Goal: Transaction & Acquisition: Book appointment/travel/reservation

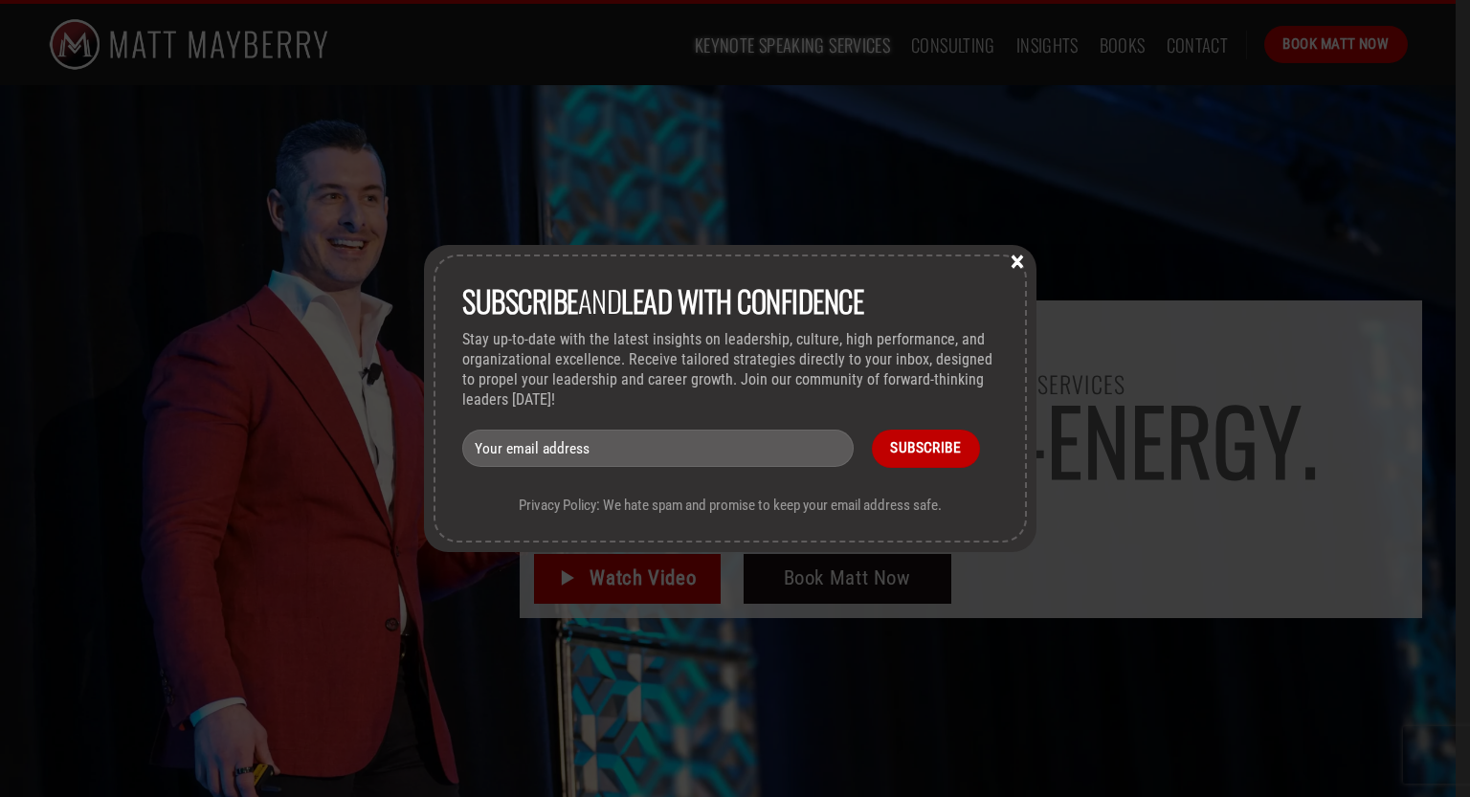
click at [1023, 263] on button "×" at bounding box center [1017, 260] width 29 height 17
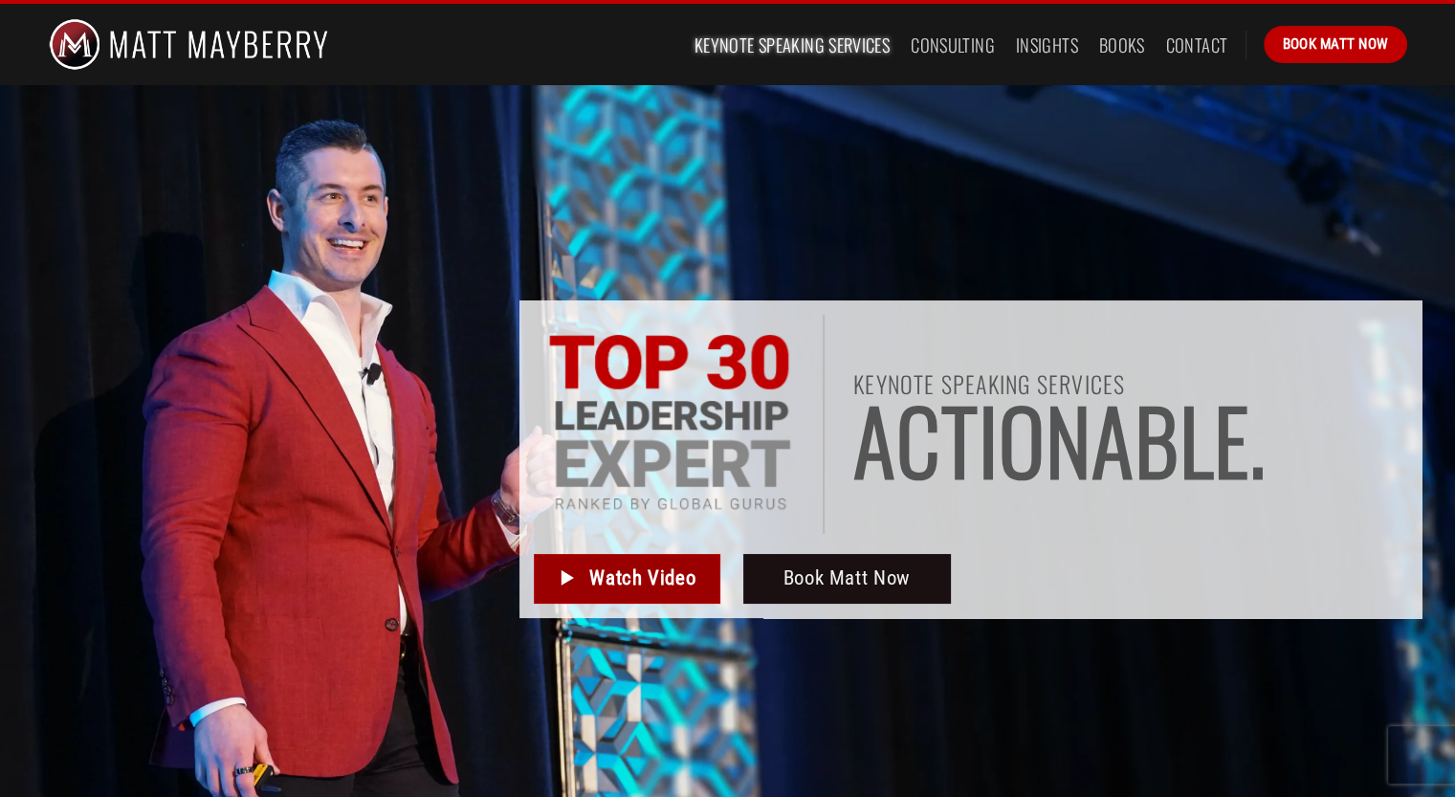
click at [682, 588] on span "Watch Video" at bounding box center [642, 579] width 106 height 32
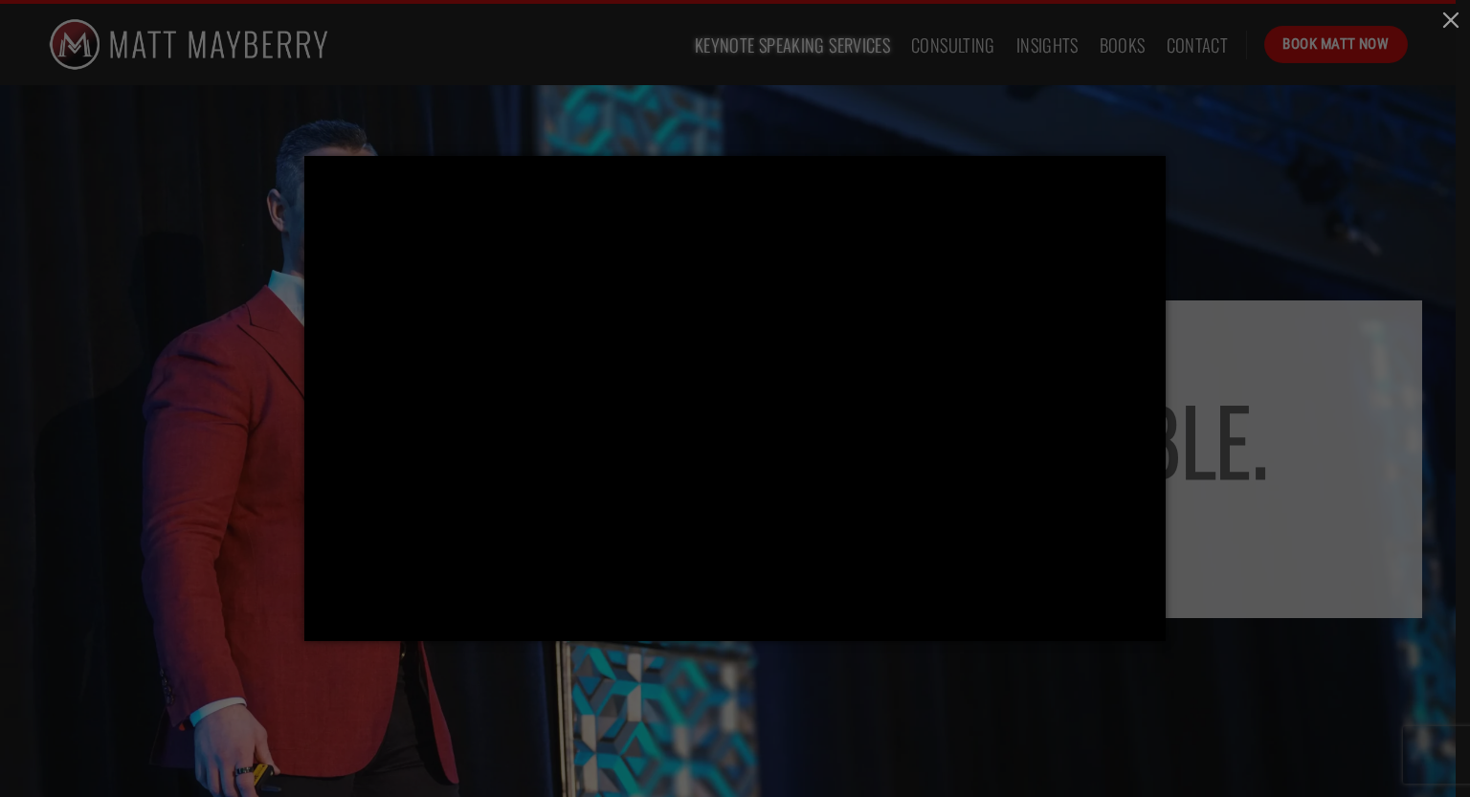
click at [1279, 211] on div at bounding box center [735, 398] width 1470 height 797
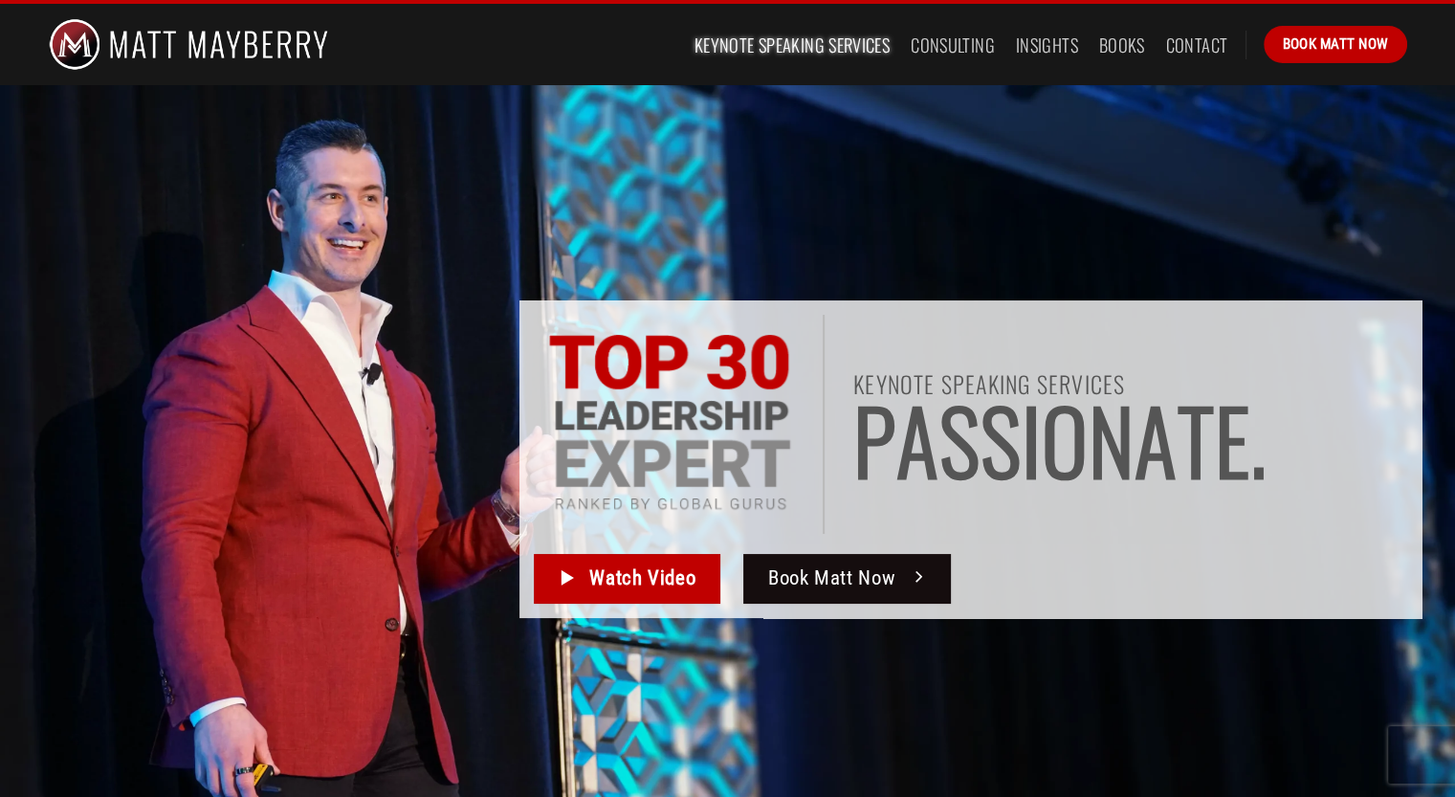
click at [856, 578] on span "Book Matt Now" at bounding box center [831, 579] width 127 height 32
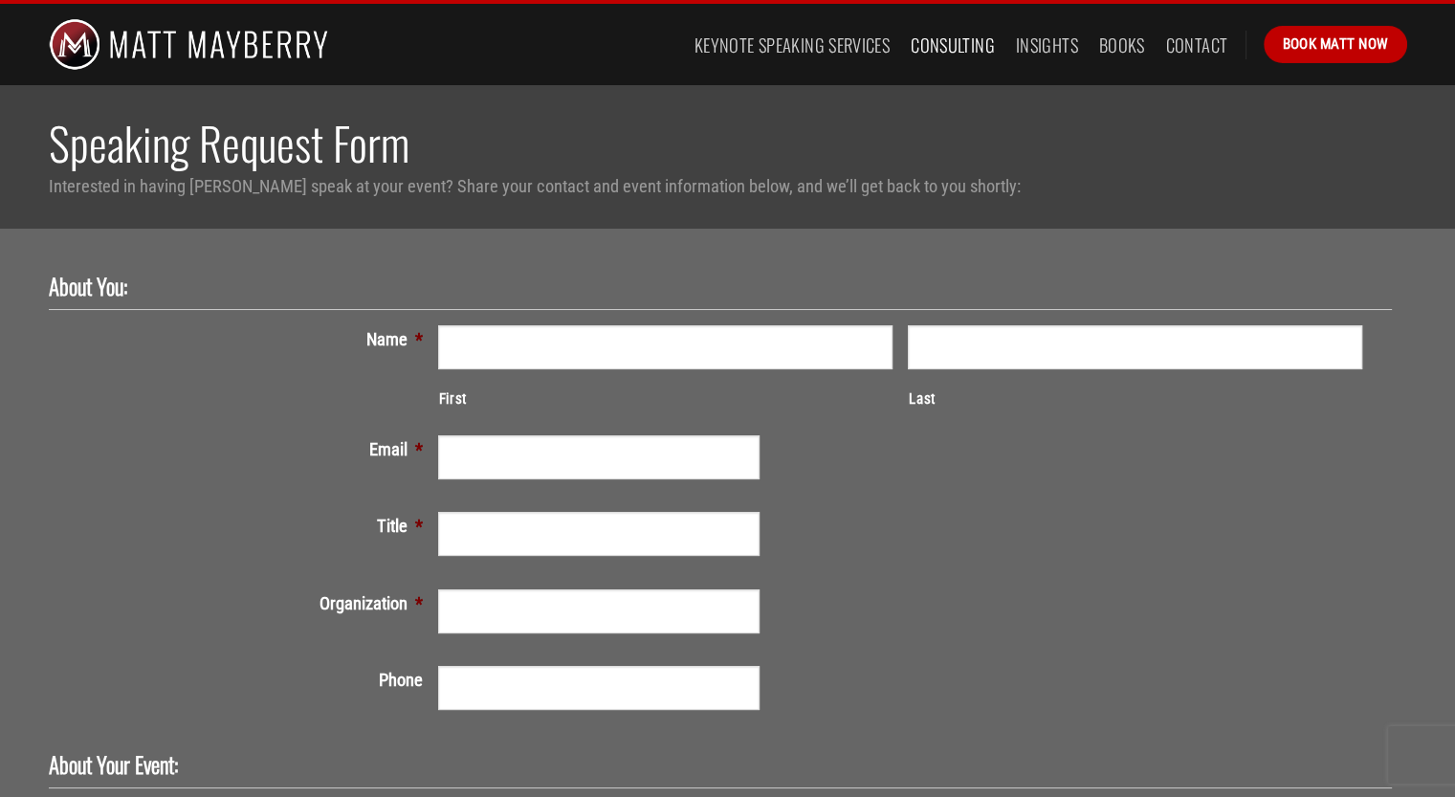
click at [972, 45] on link "Consulting" at bounding box center [953, 45] width 84 height 34
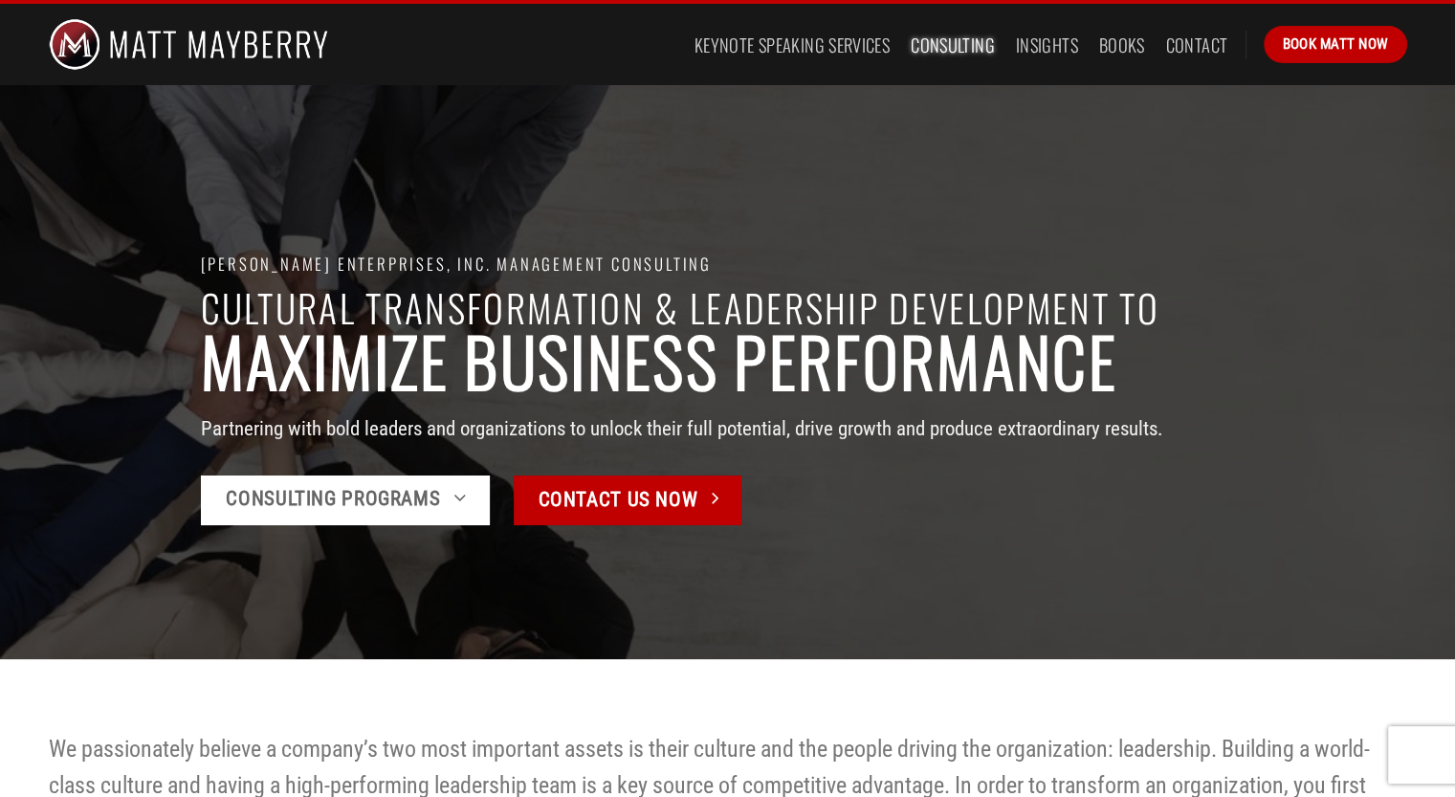
click at [455, 500] on icon at bounding box center [459, 498] width 13 height 24
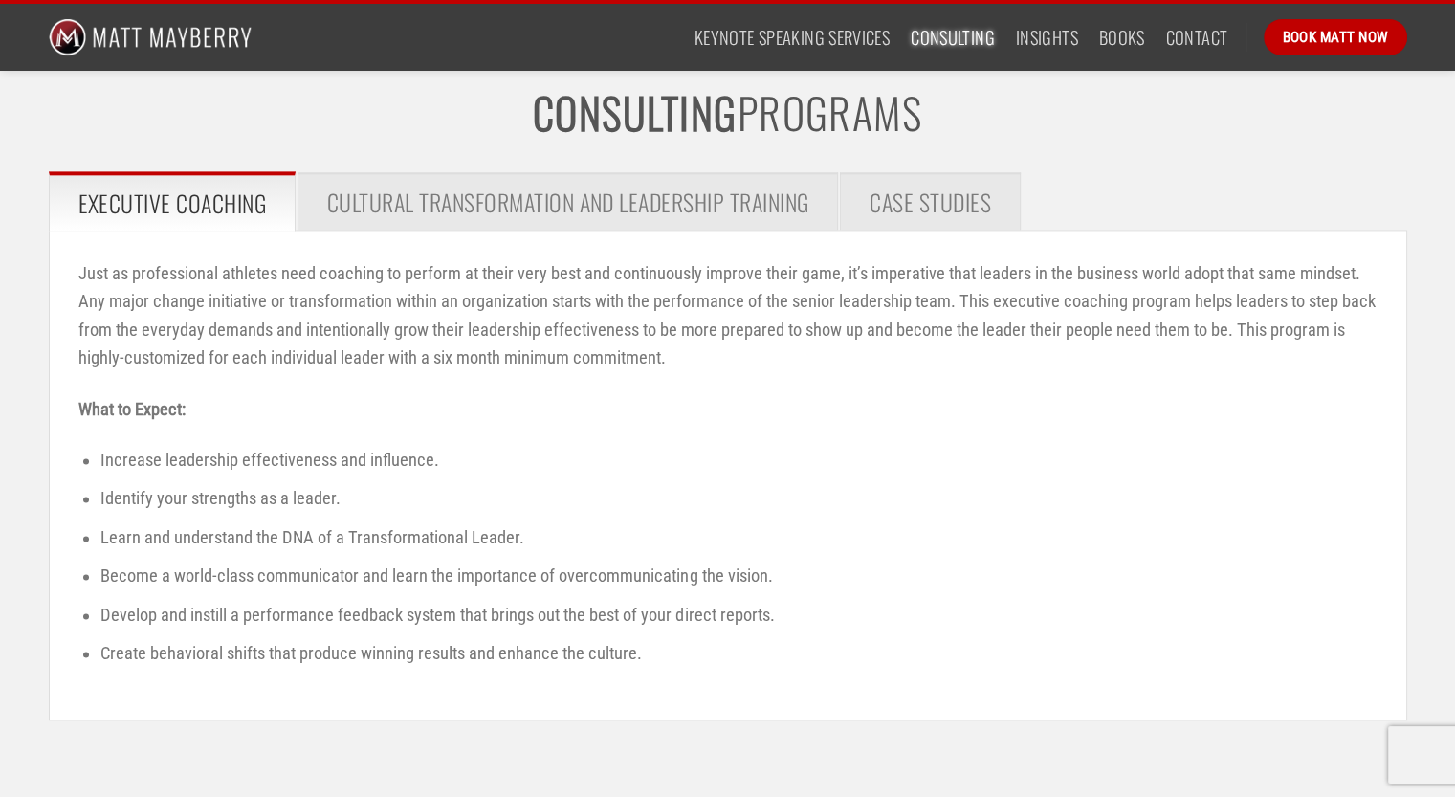
scroll to position [2578, 0]
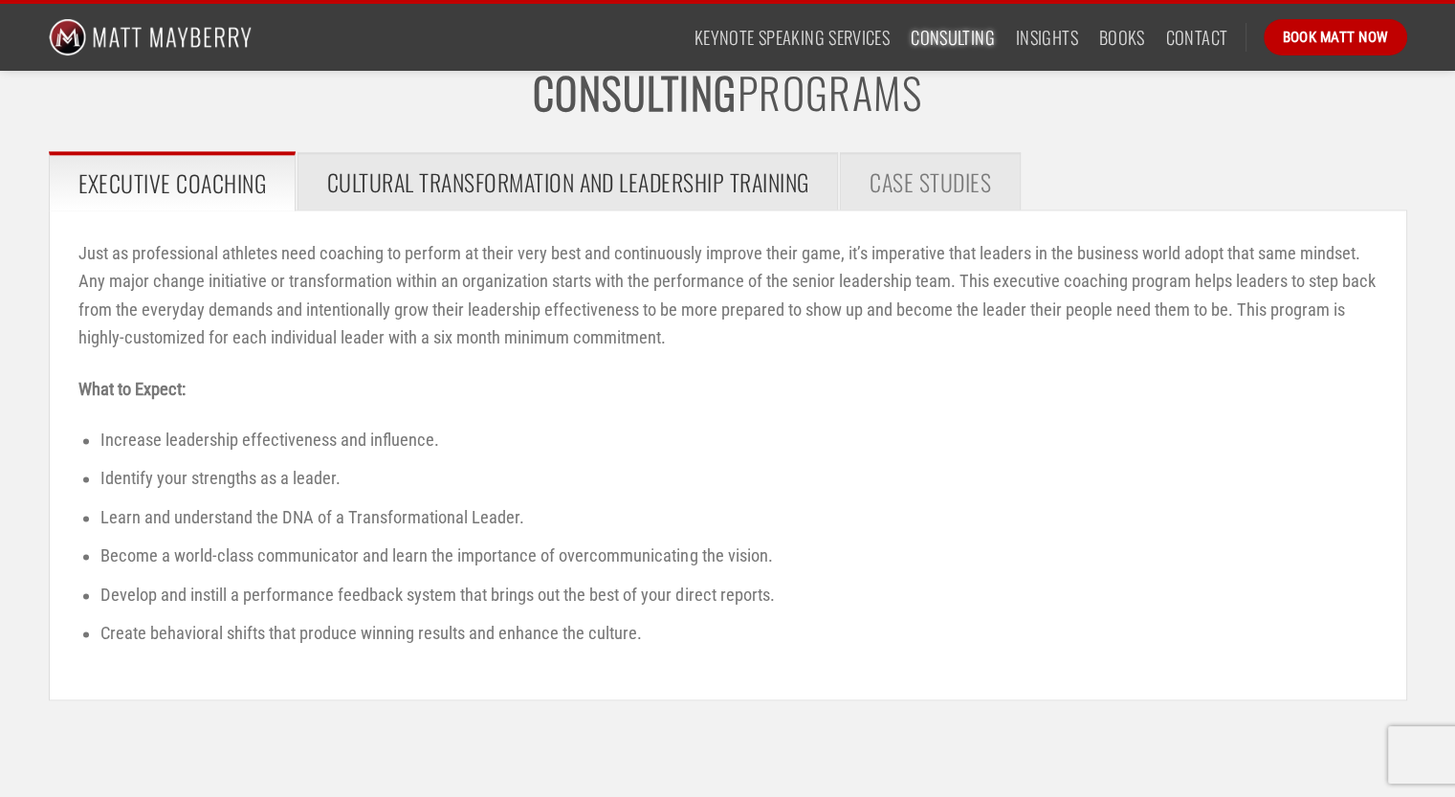
click at [480, 189] on span "Cultural Transformation and Leadership Training" at bounding box center [568, 182] width 482 height 36
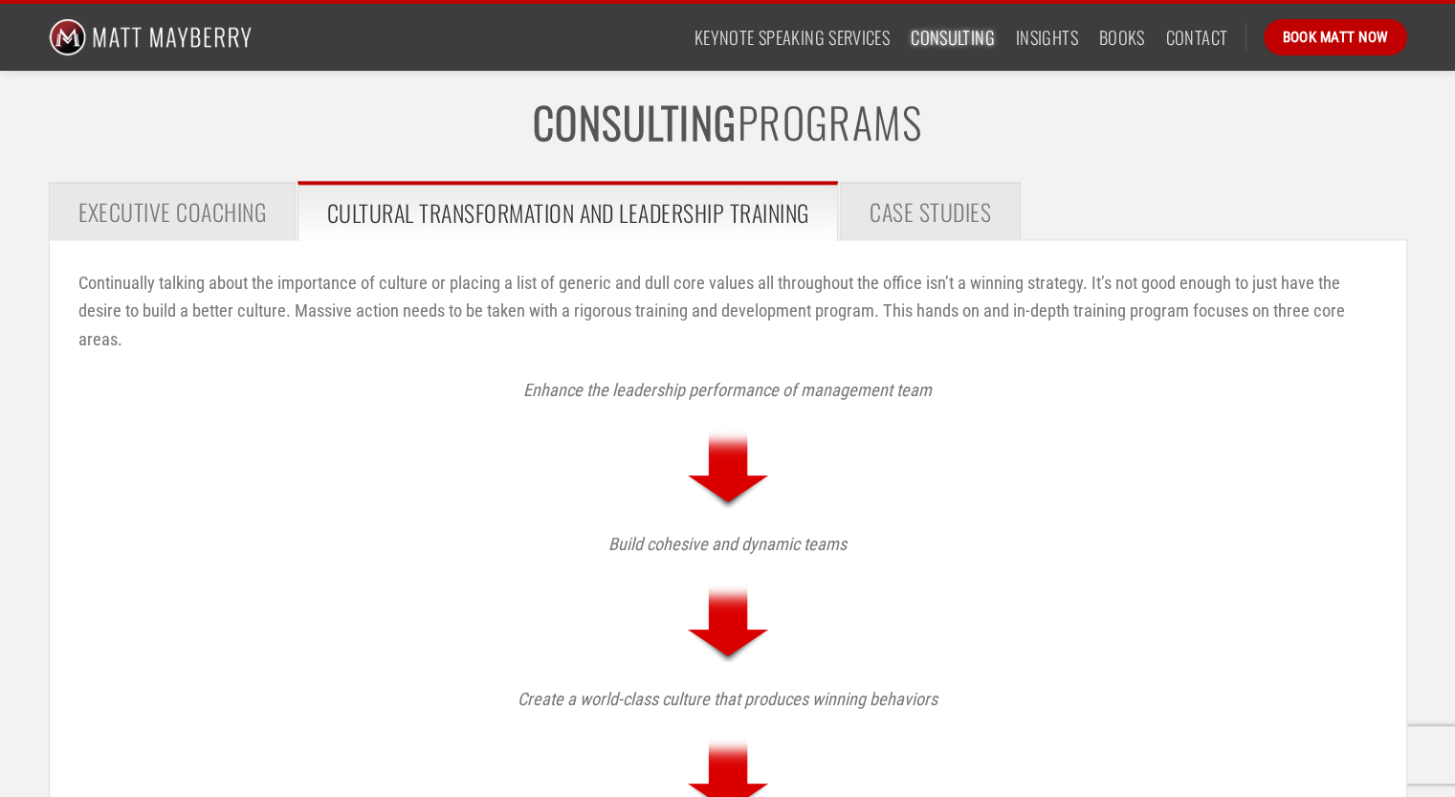
scroll to position [2387, 0]
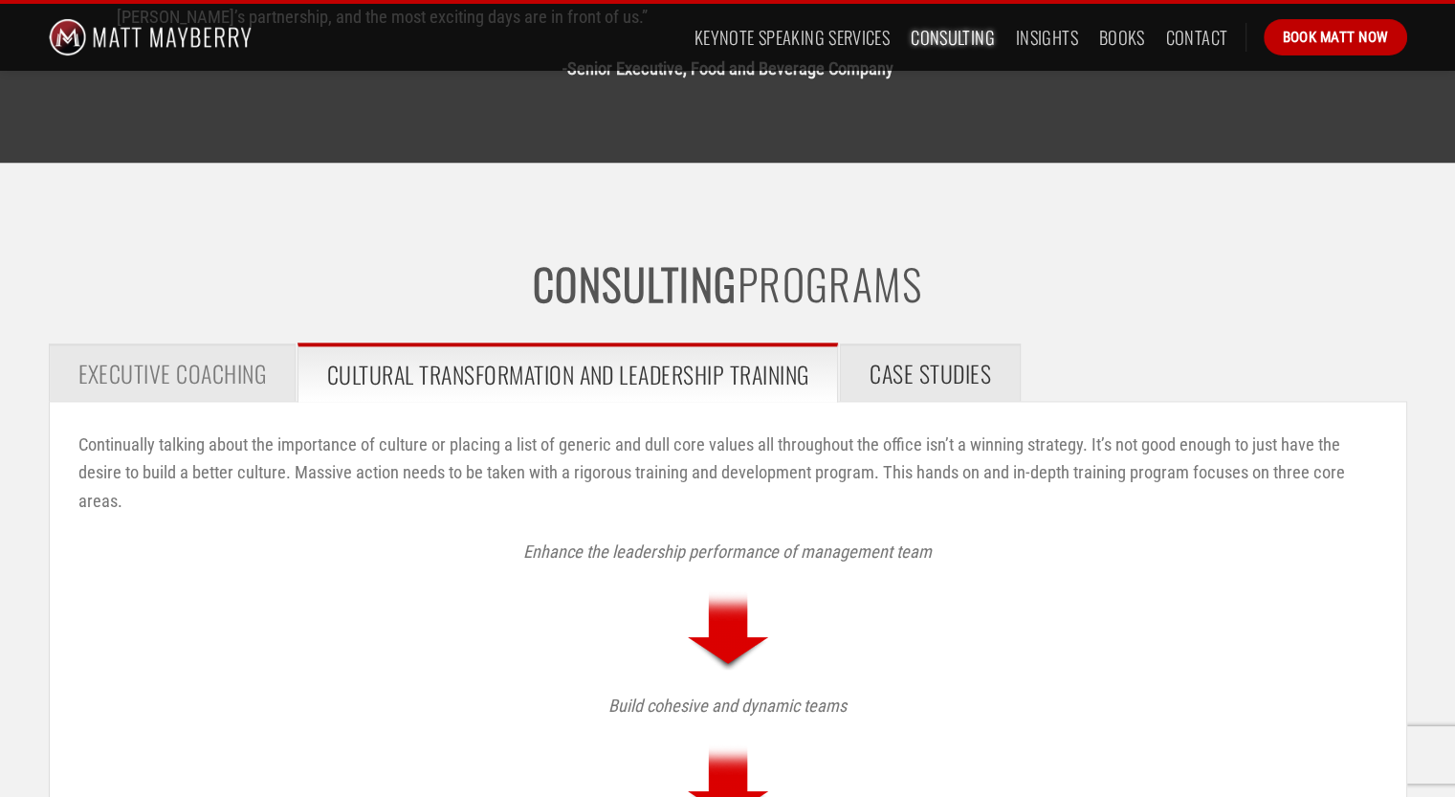
click at [898, 382] on span "Case Studies" at bounding box center [931, 373] width 122 height 36
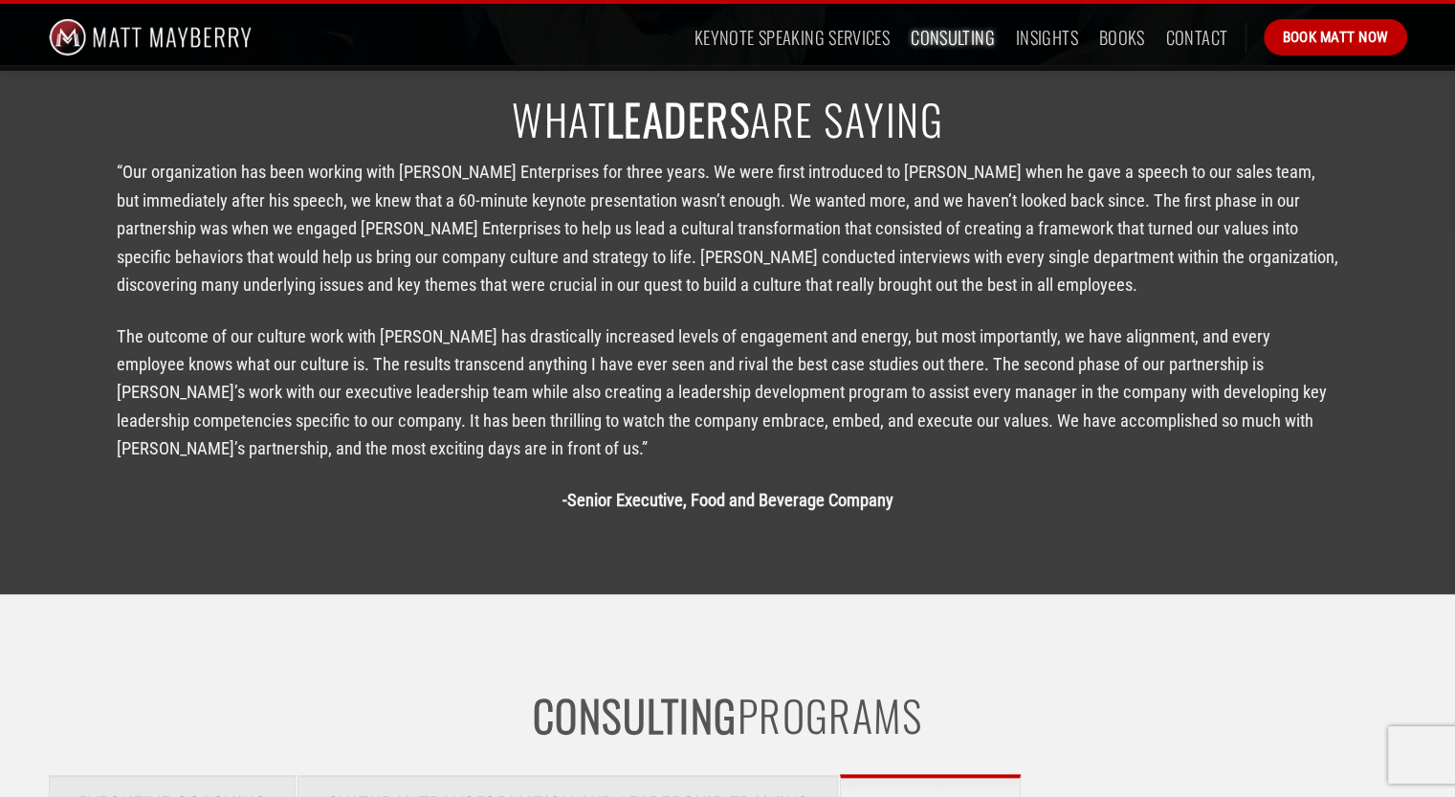
scroll to position [1909, 0]
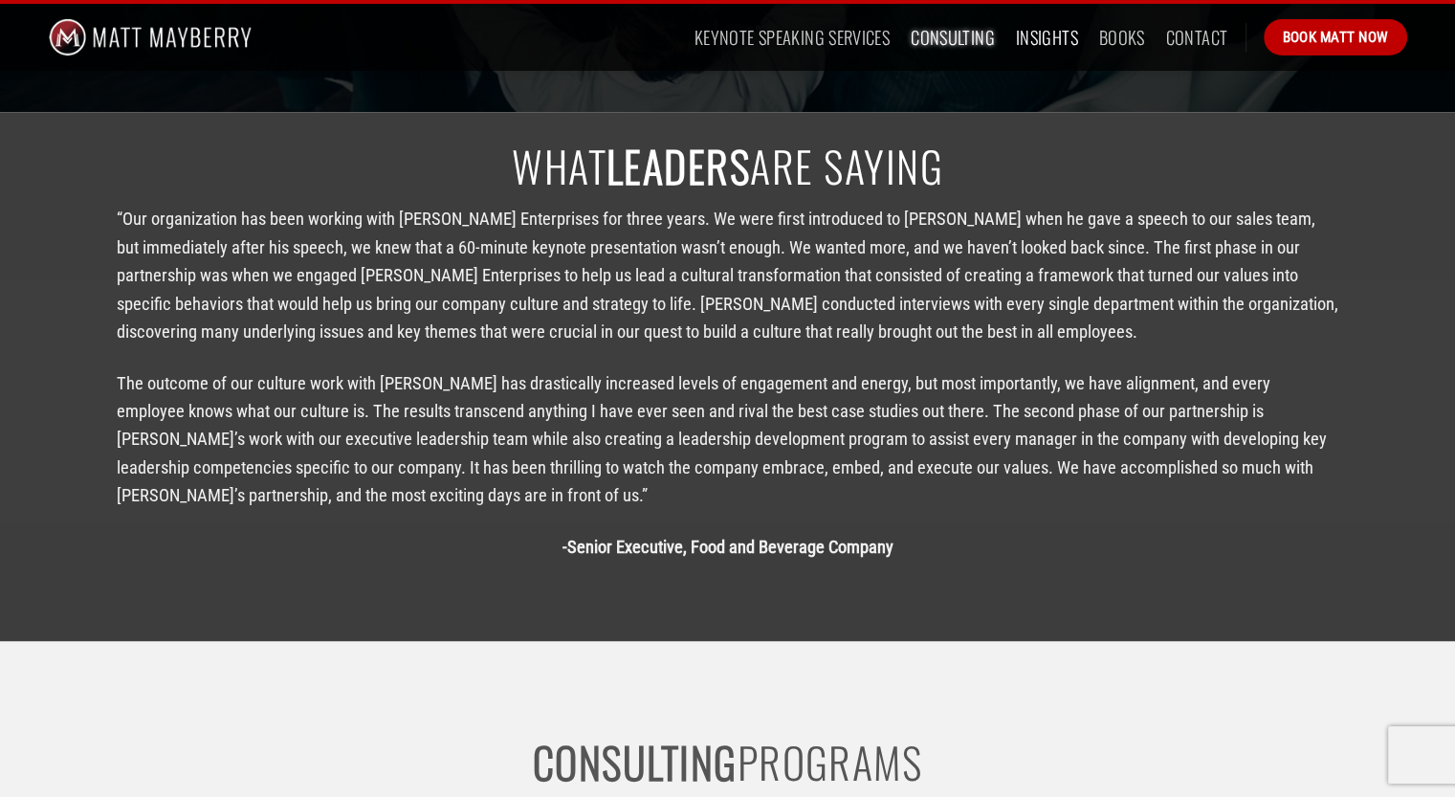
click at [1037, 39] on link "Insights" at bounding box center [1047, 37] width 62 height 34
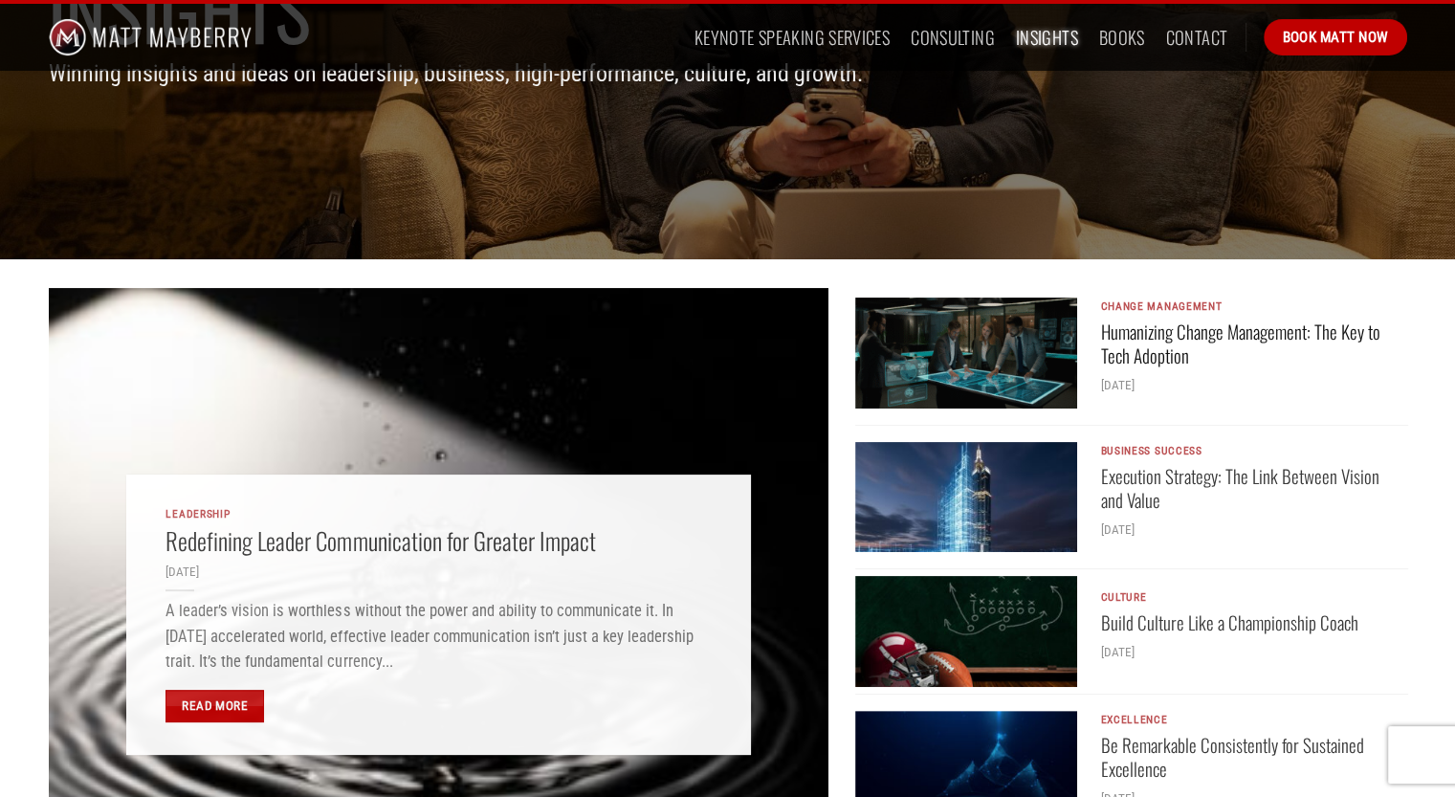
scroll to position [287, 0]
click at [1118, 36] on link "Books" at bounding box center [1122, 37] width 46 height 34
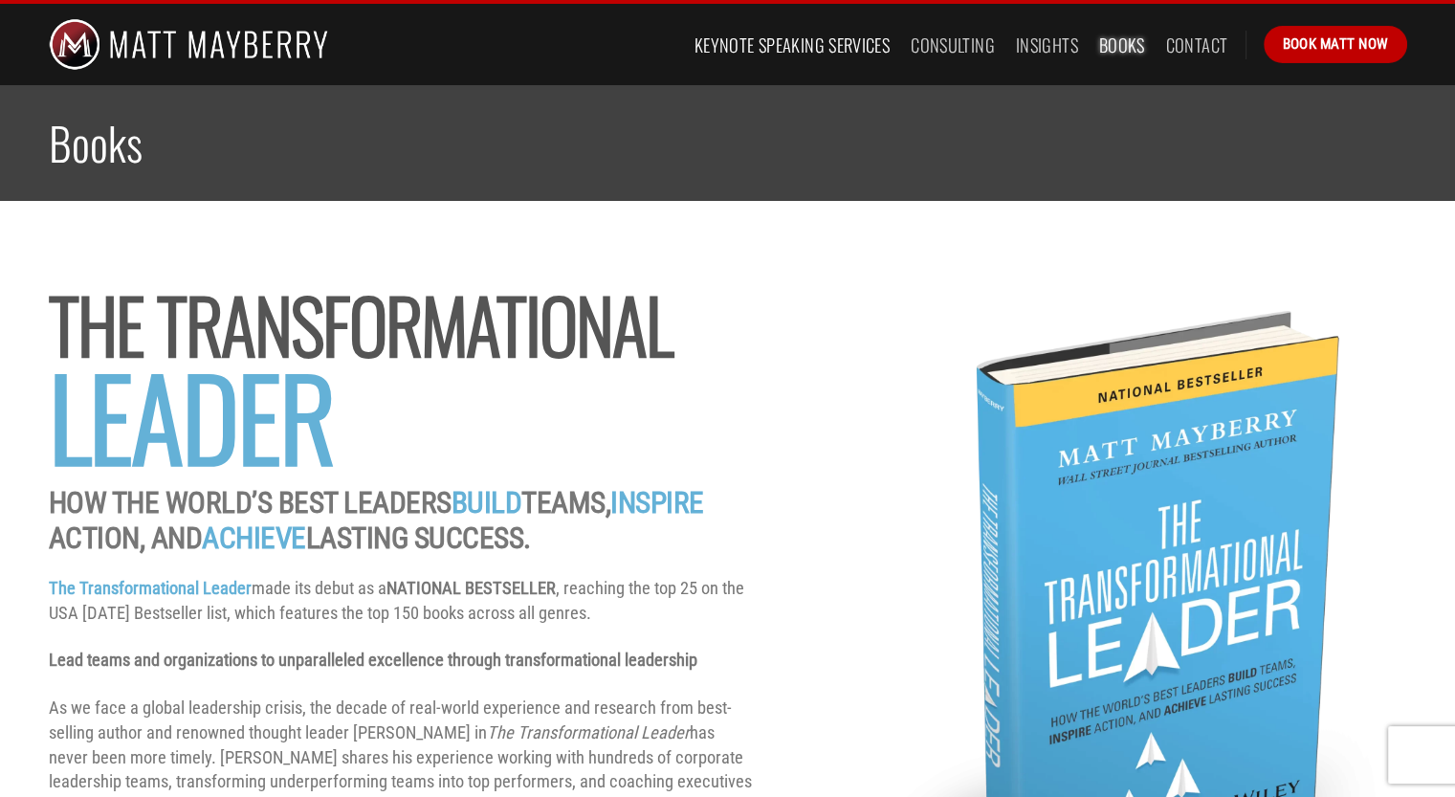
click at [885, 43] on link "Keynote Speaking Services" at bounding box center [792, 45] width 195 height 34
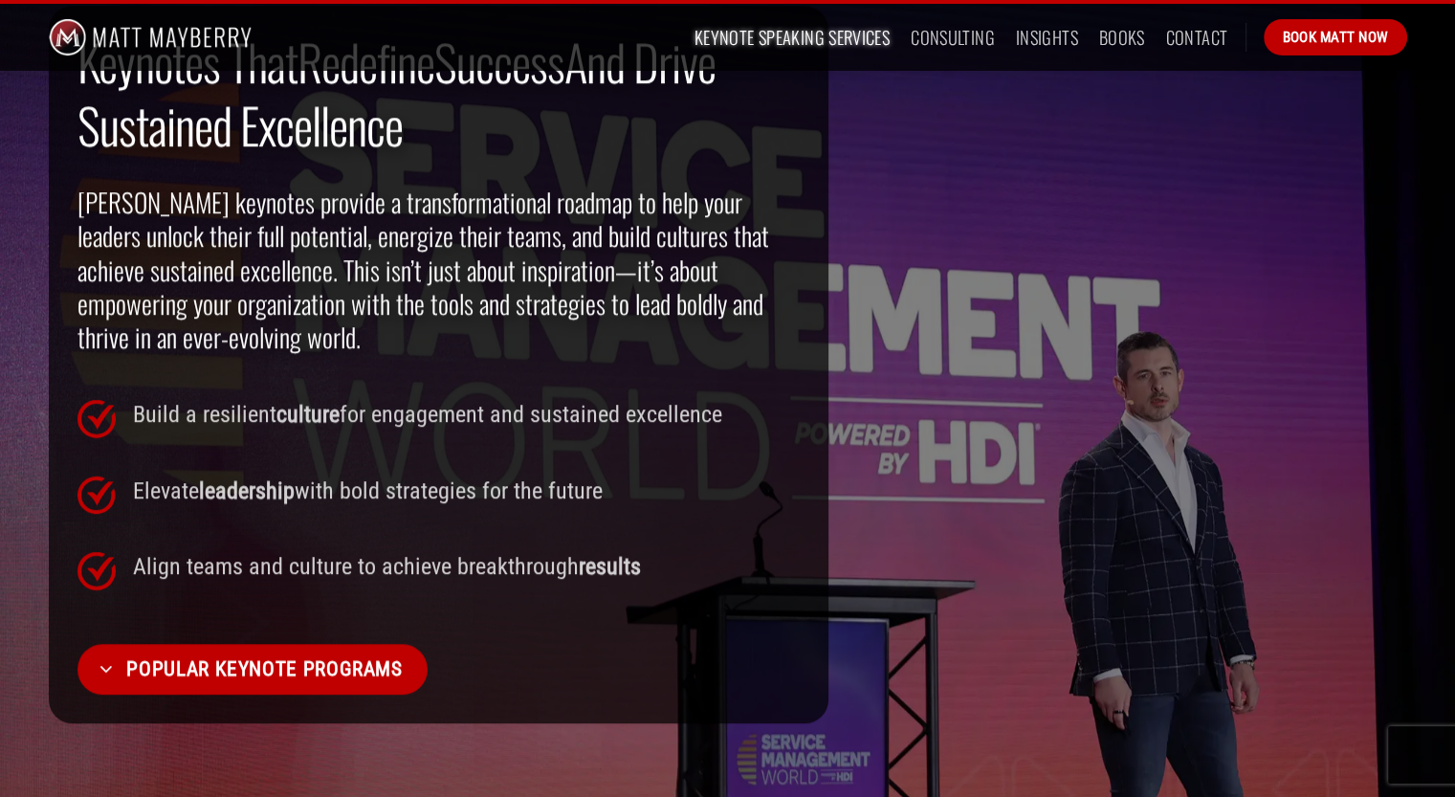
scroll to position [1435, 0]
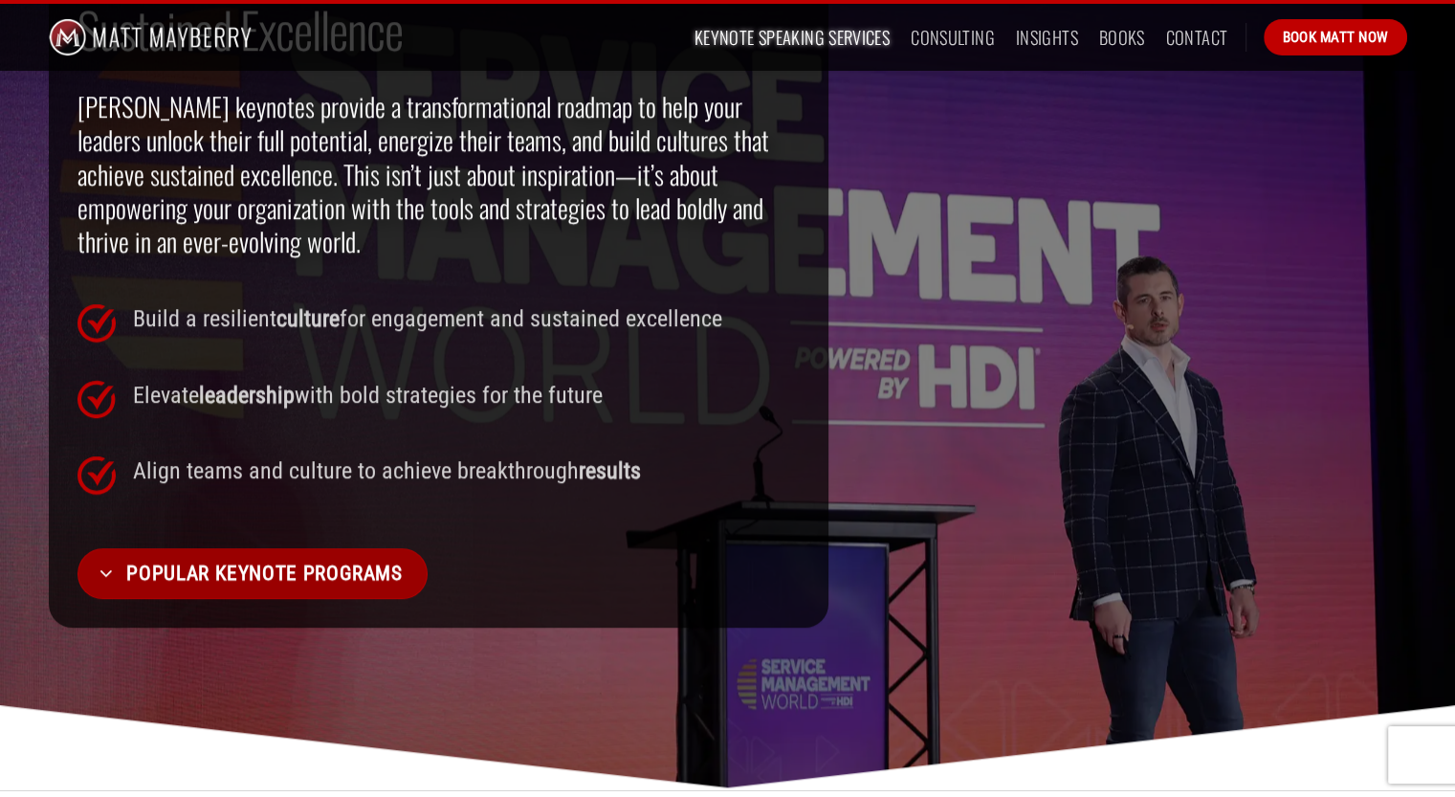
click at [321, 583] on span "Popular Keynote Programs" at bounding box center [264, 573] width 276 height 33
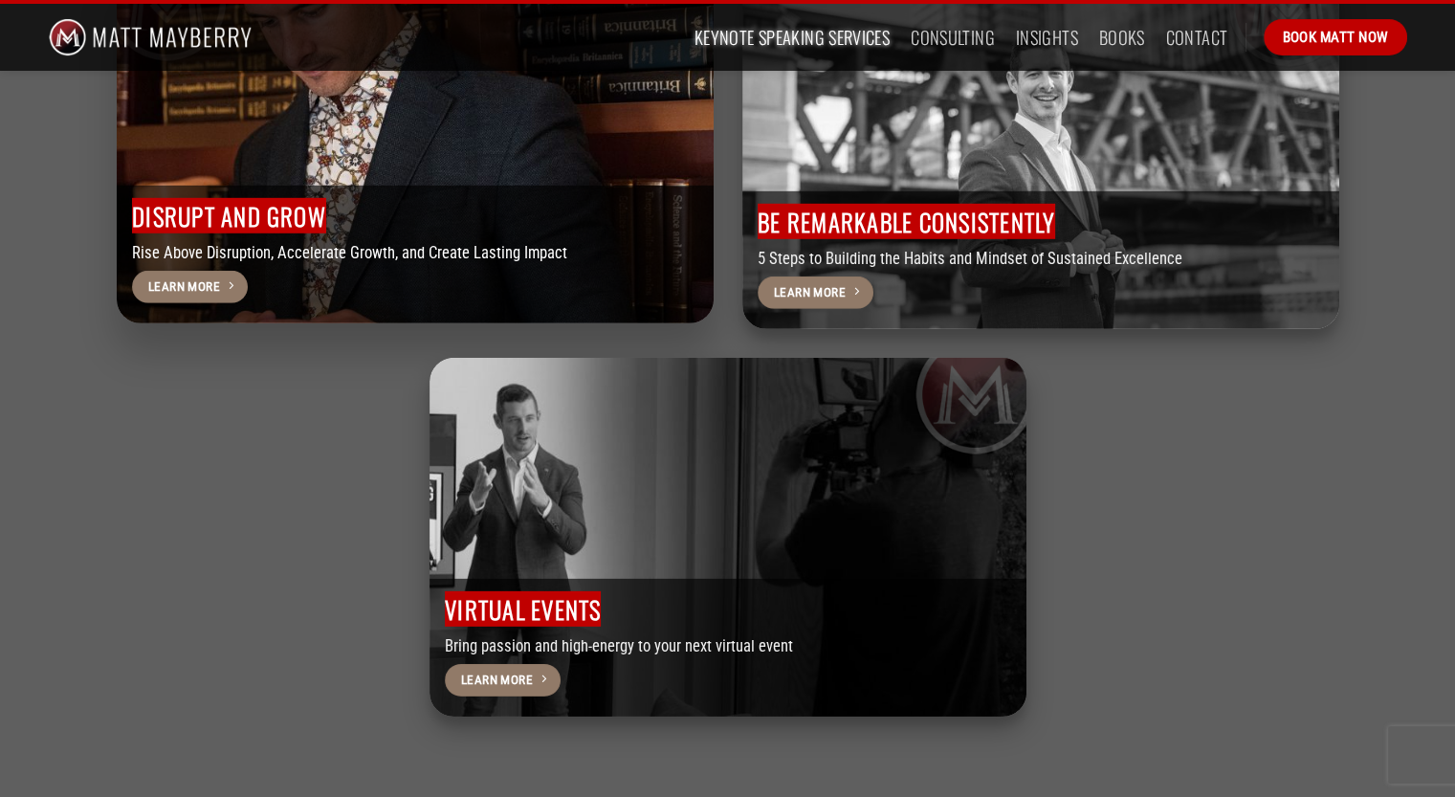
scroll to position [5728, 0]
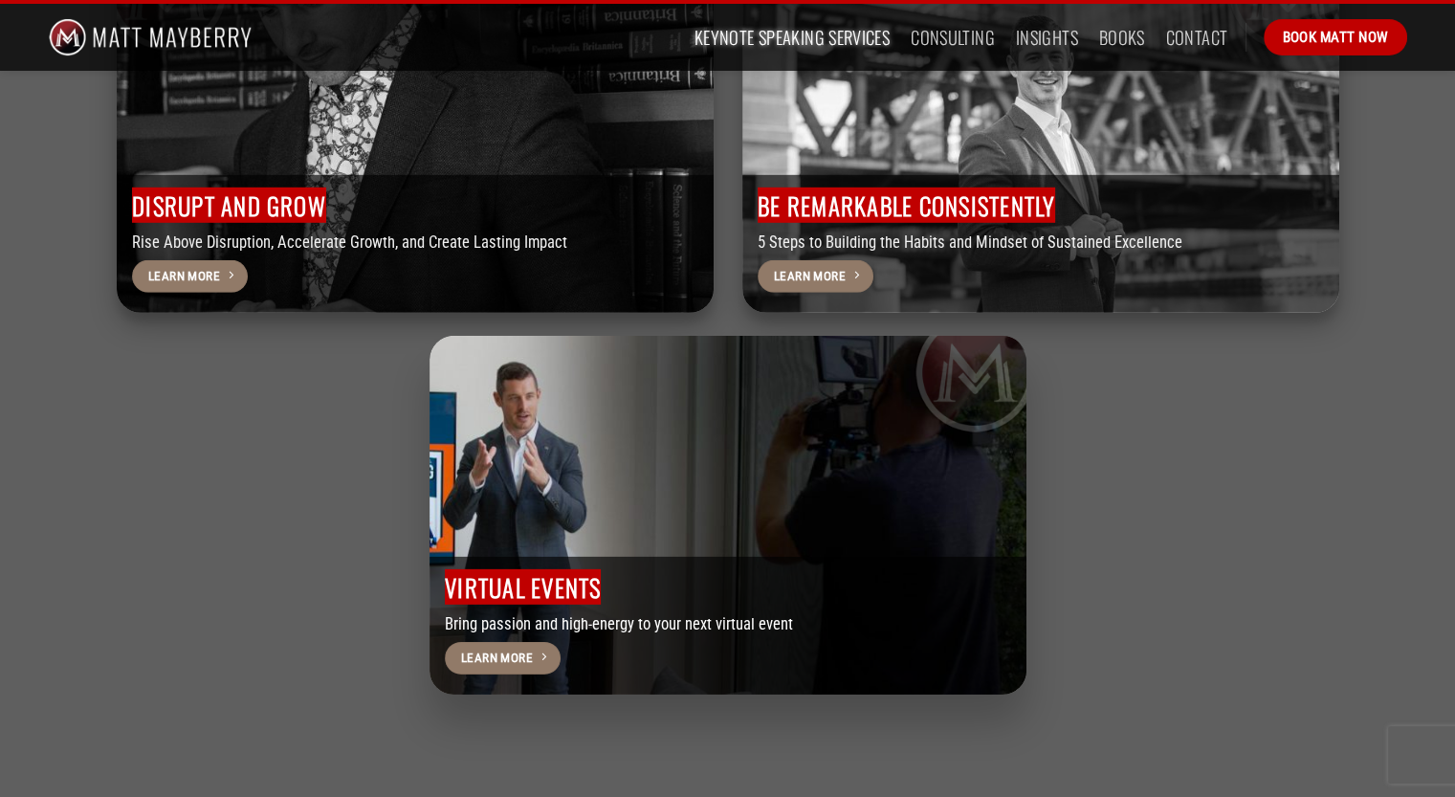
click at [587, 569] on span "Virtual Events" at bounding box center [523, 586] width 156 height 35
click at [528, 648] on span "Learn More" at bounding box center [497, 658] width 72 height 20
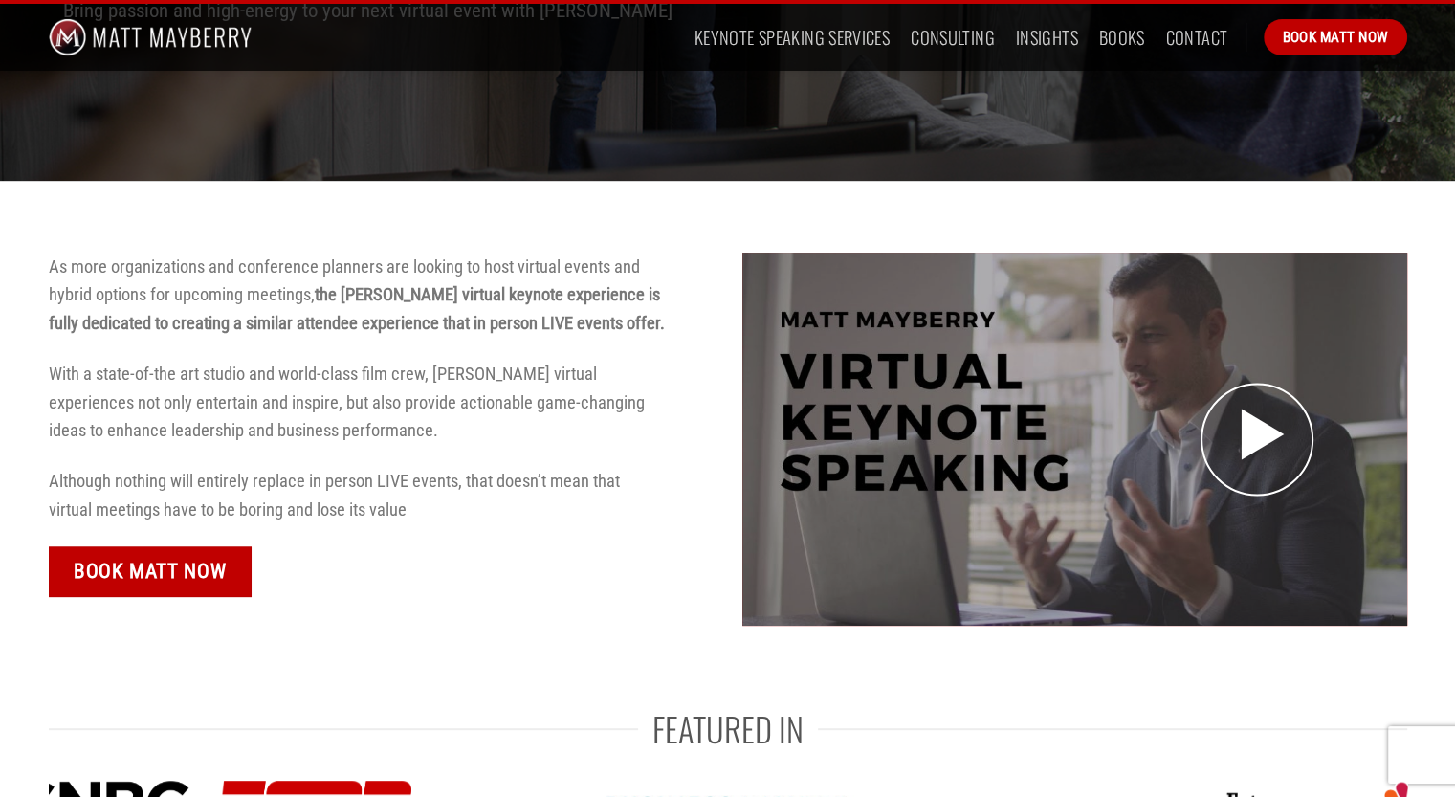
scroll to position [670, 0]
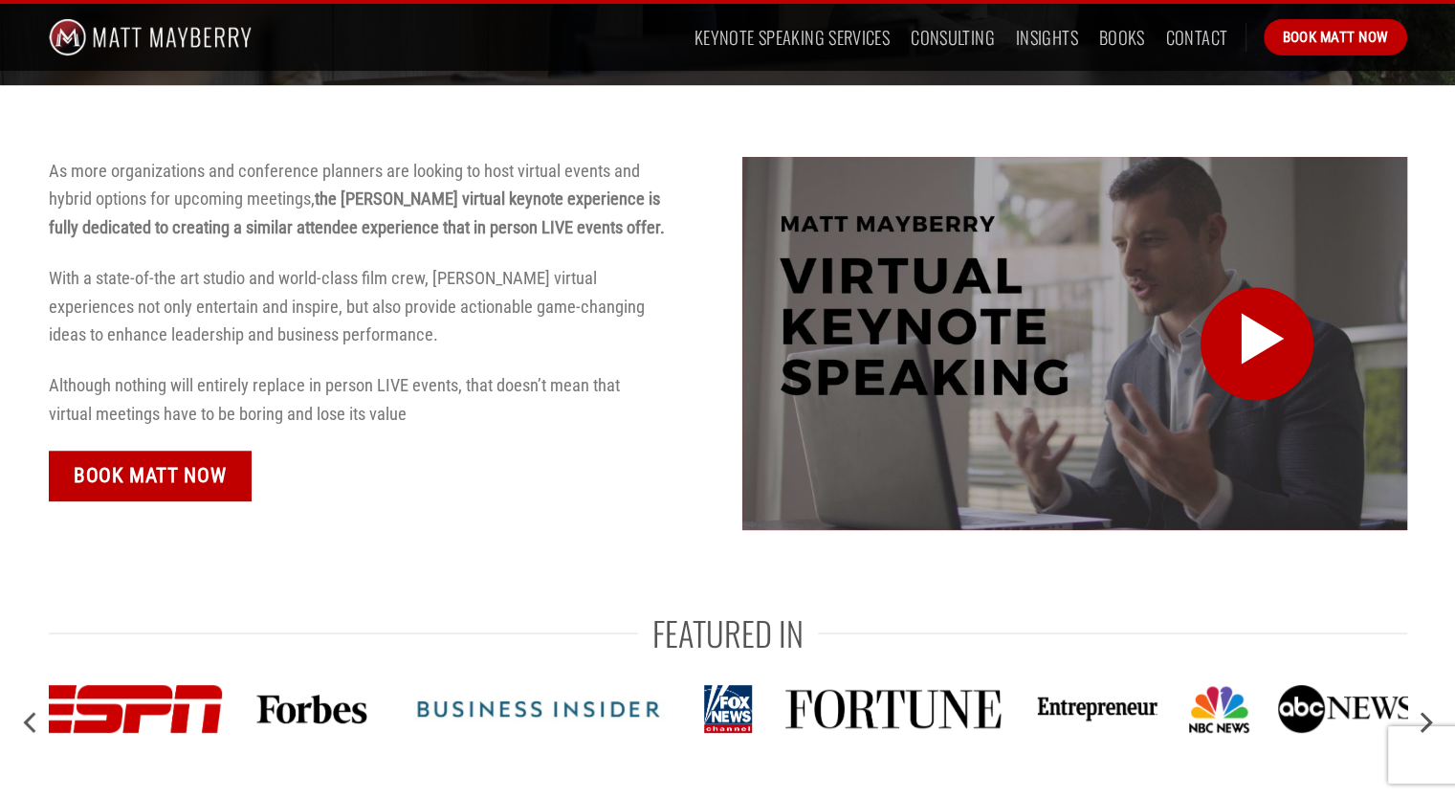
click at [1261, 347] on icon at bounding box center [1257, 338] width 69 height 81
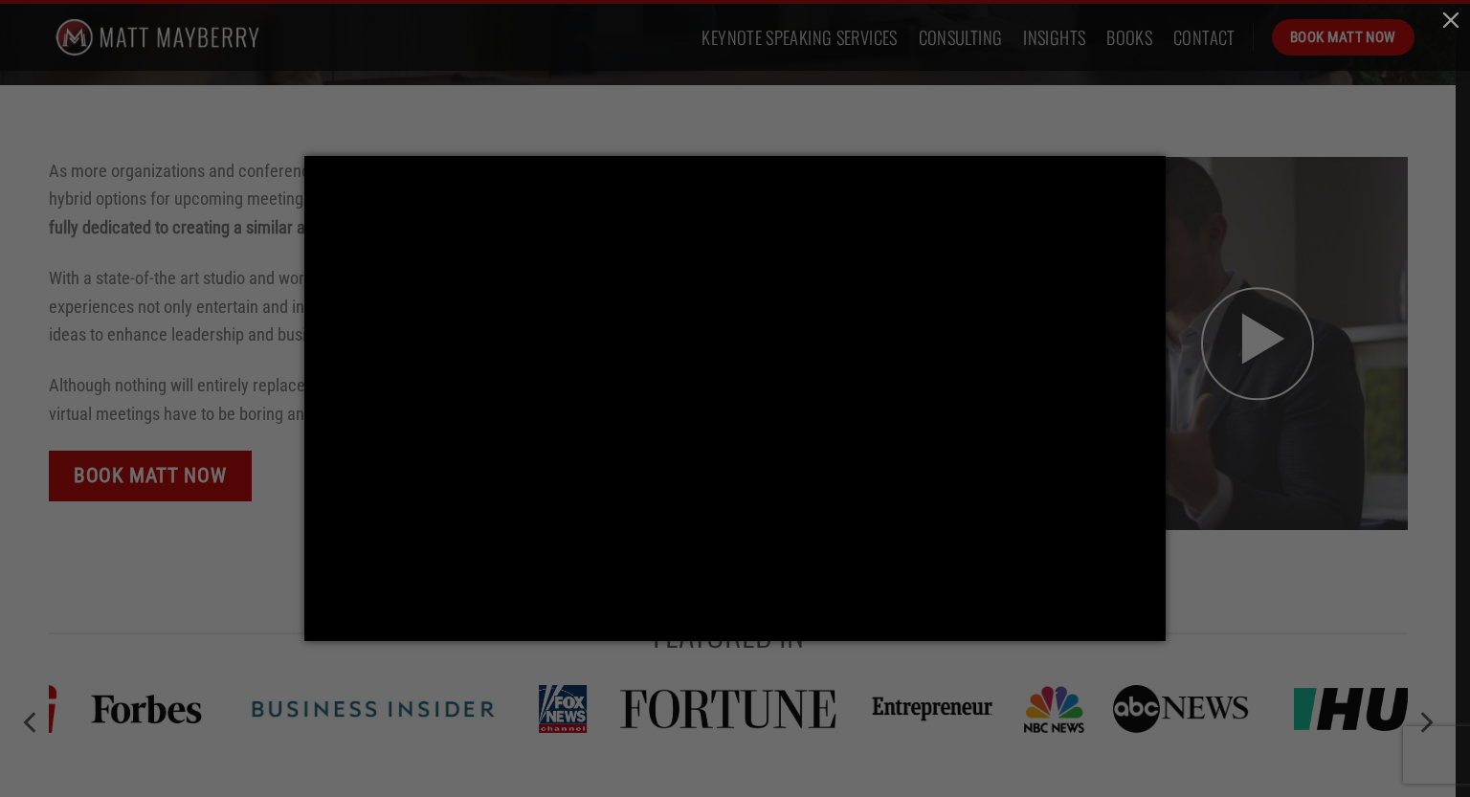
click at [272, 540] on div at bounding box center [735, 398] width 1470 height 797
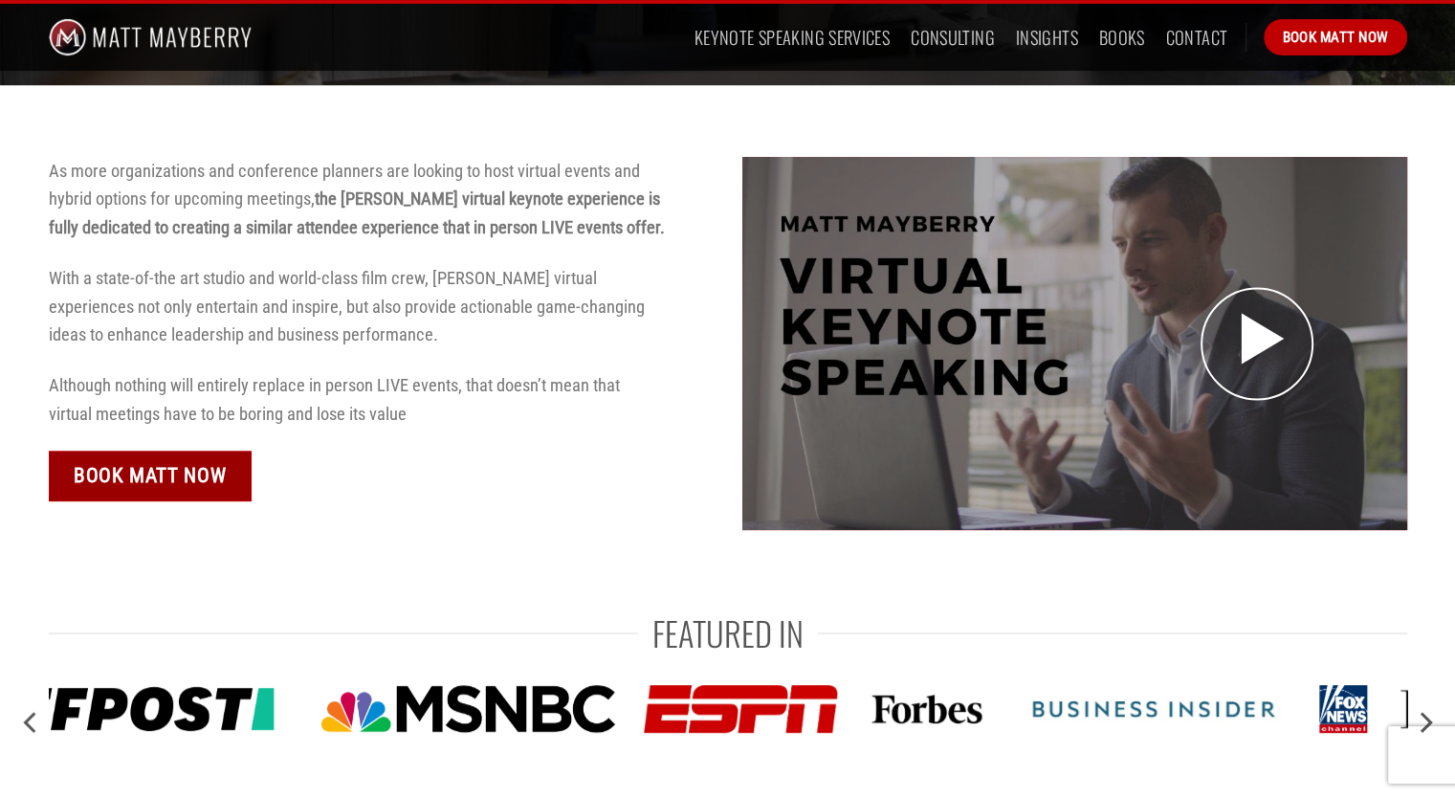
click at [157, 472] on span "Book Matt Now" at bounding box center [150, 475] width 152 height 33
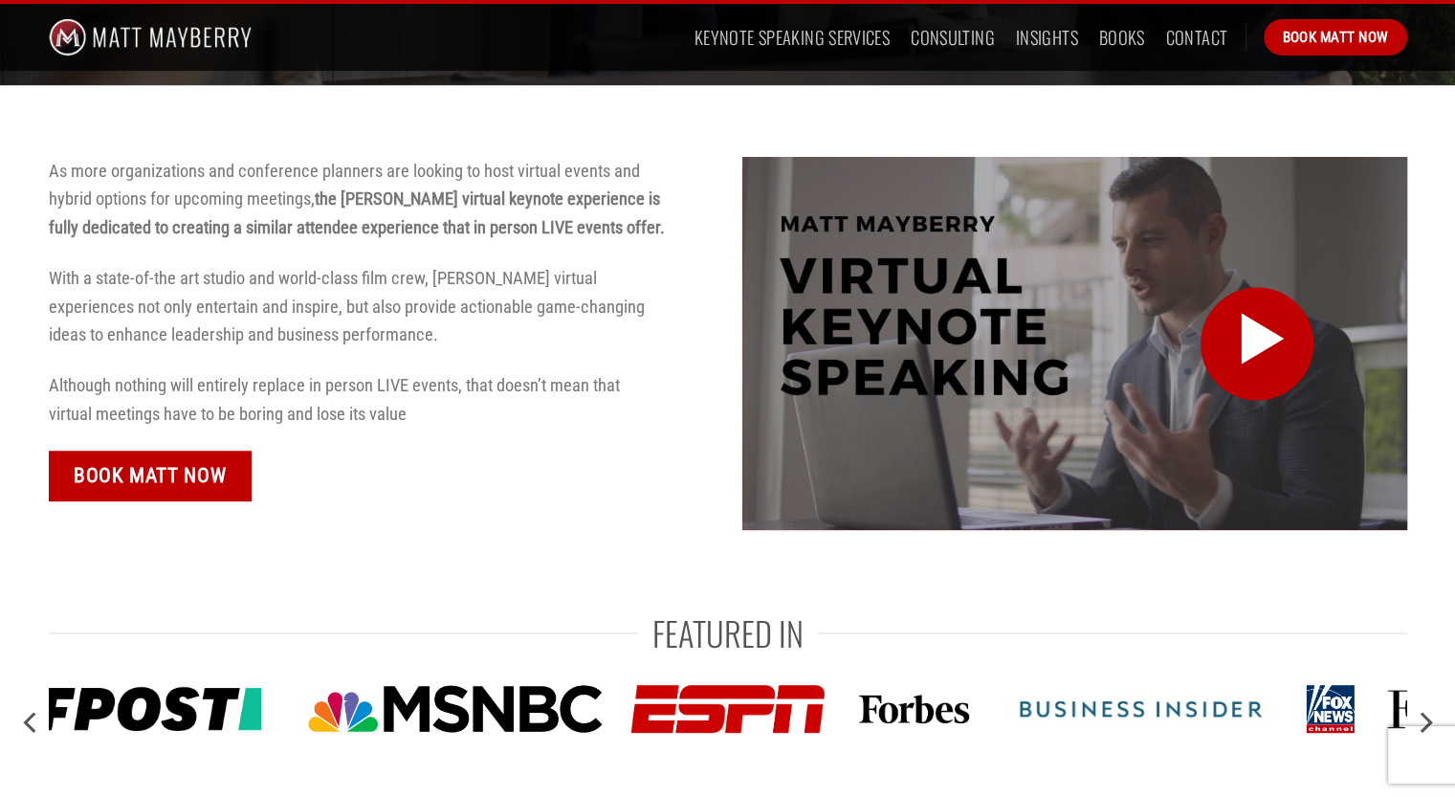
click at [1266, 360] on icon at bounding box center [1257, 338] width 69 height 81
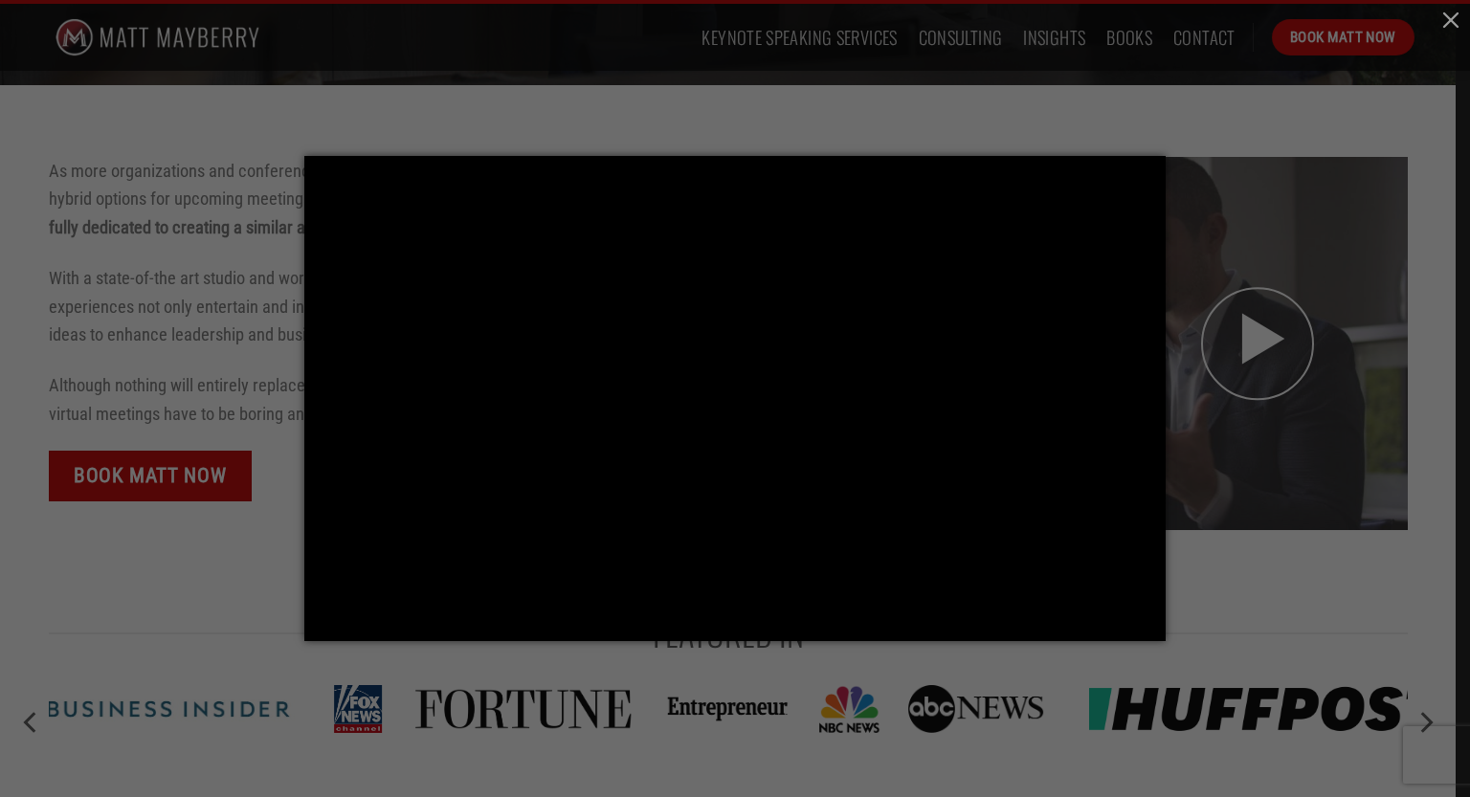
drag, startPoint x: 1448, startPoint y: 24, endPoint x: 1469, endPoint y: 37, distance: 24.1
click at [1454, 25] on button "button" at bounding box center [1450, 19] width 38 height 38
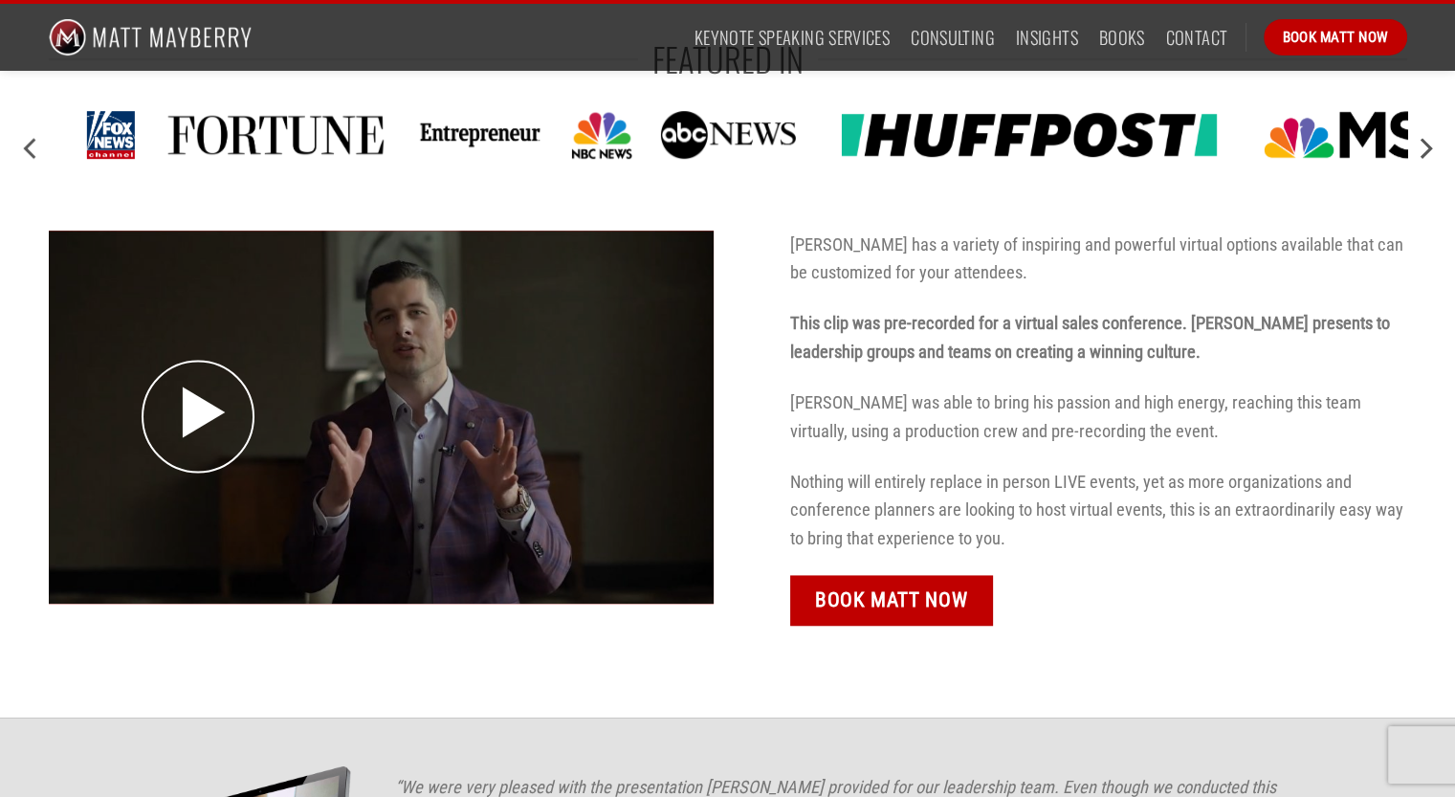
scroll to position [1052, 0]
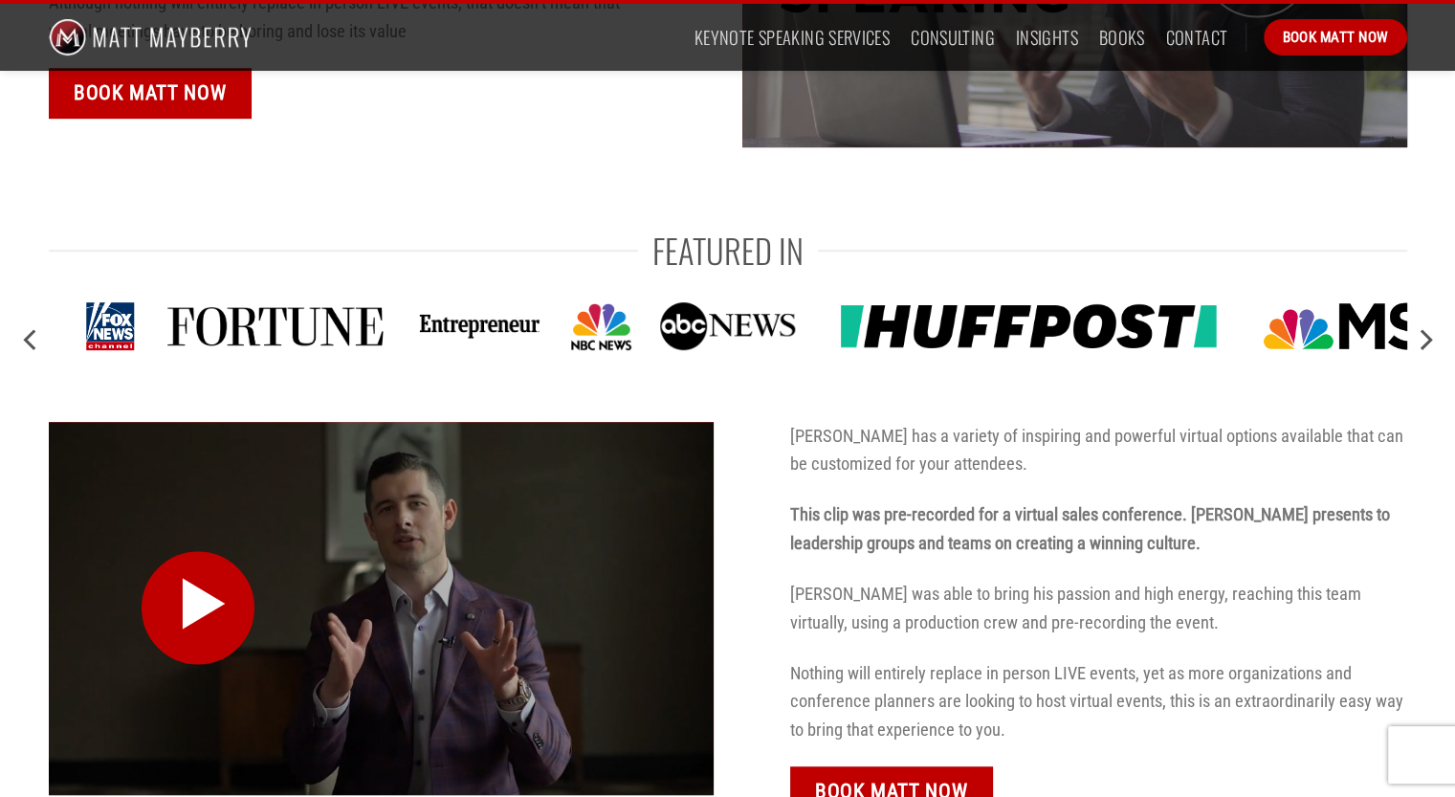
click at [218, 613] on icon at bounding box center [198, 604] width 69 height 81
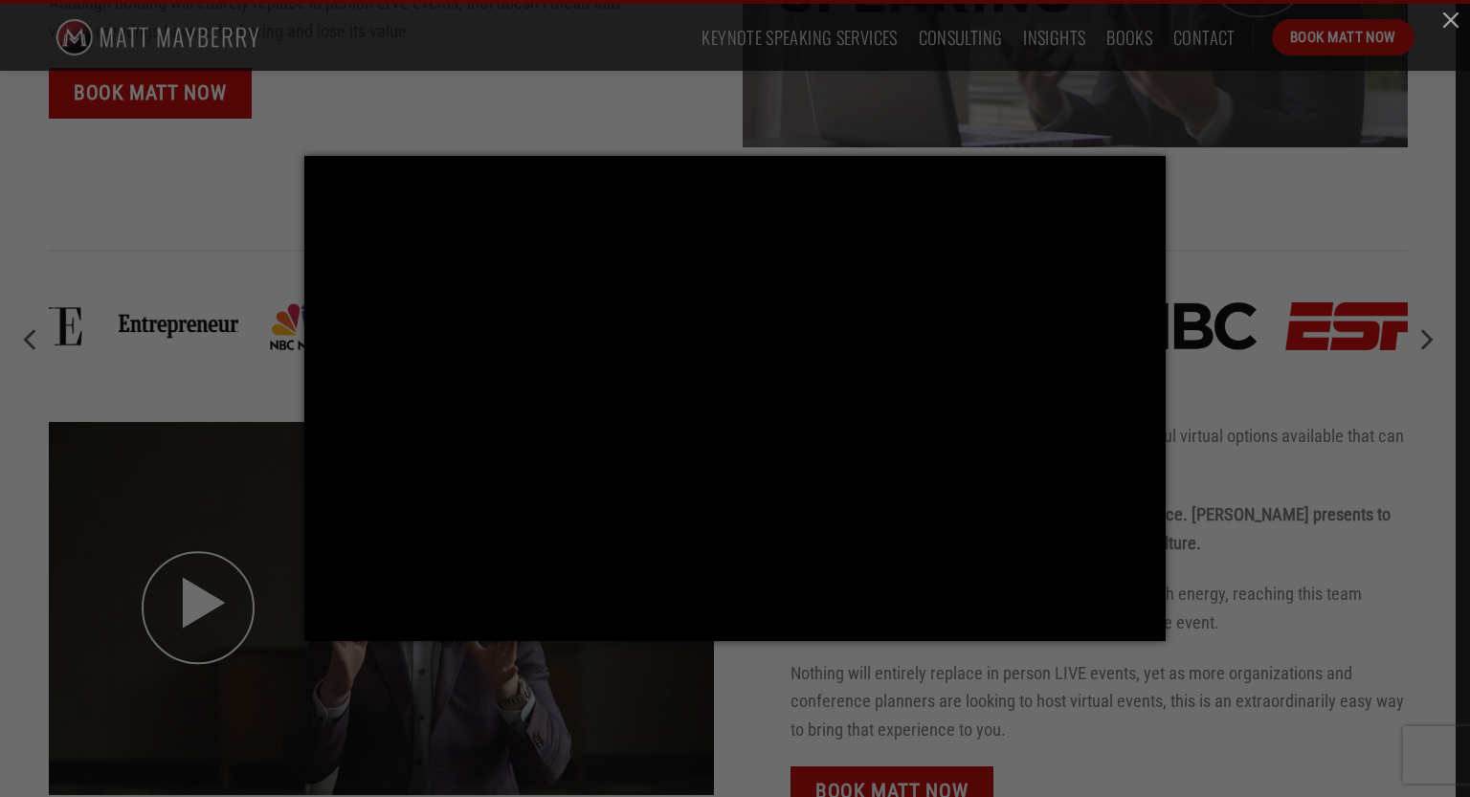
click at [1350, 163] on div at bounding box center [735, 398] width 1470 height 797
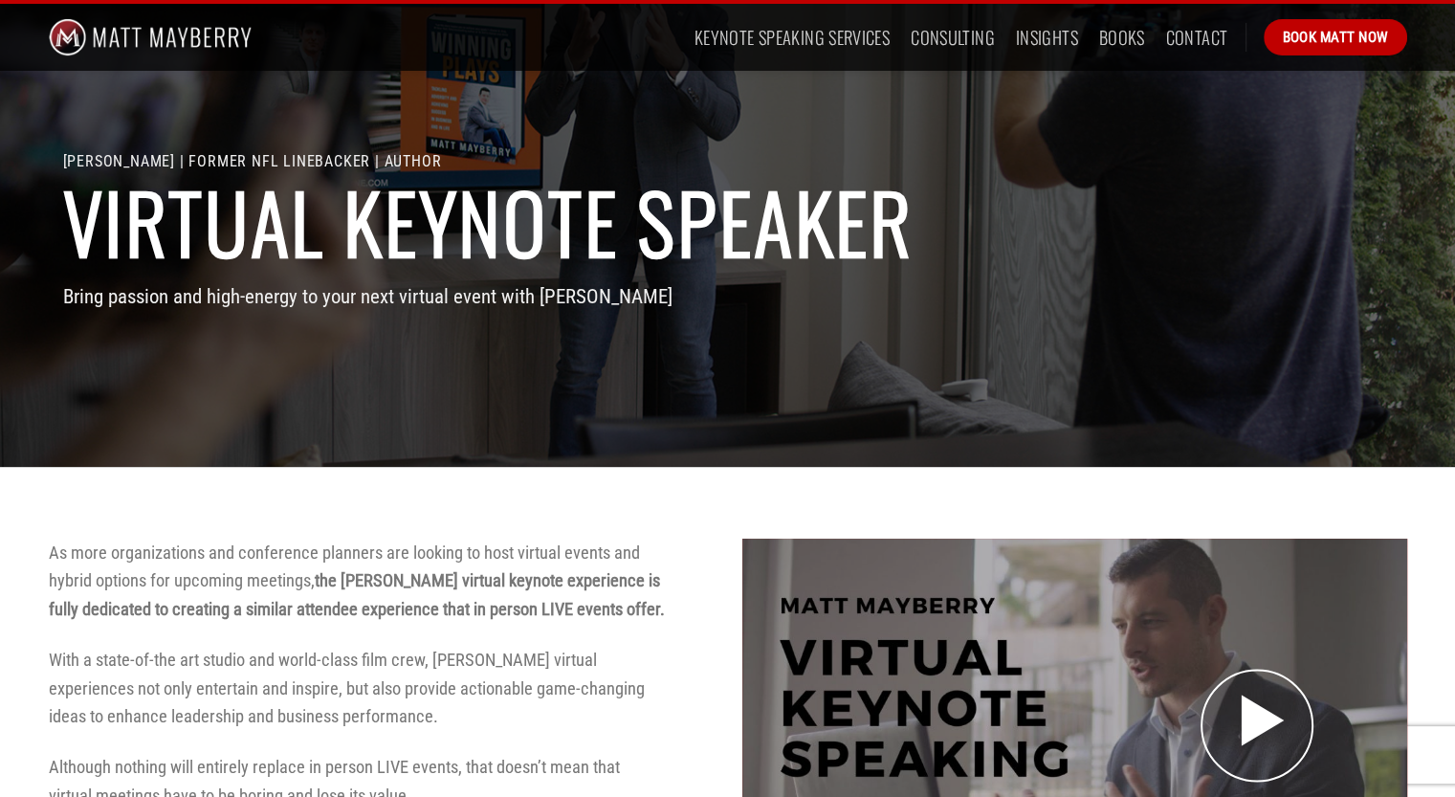
scroll to position [0, 0]
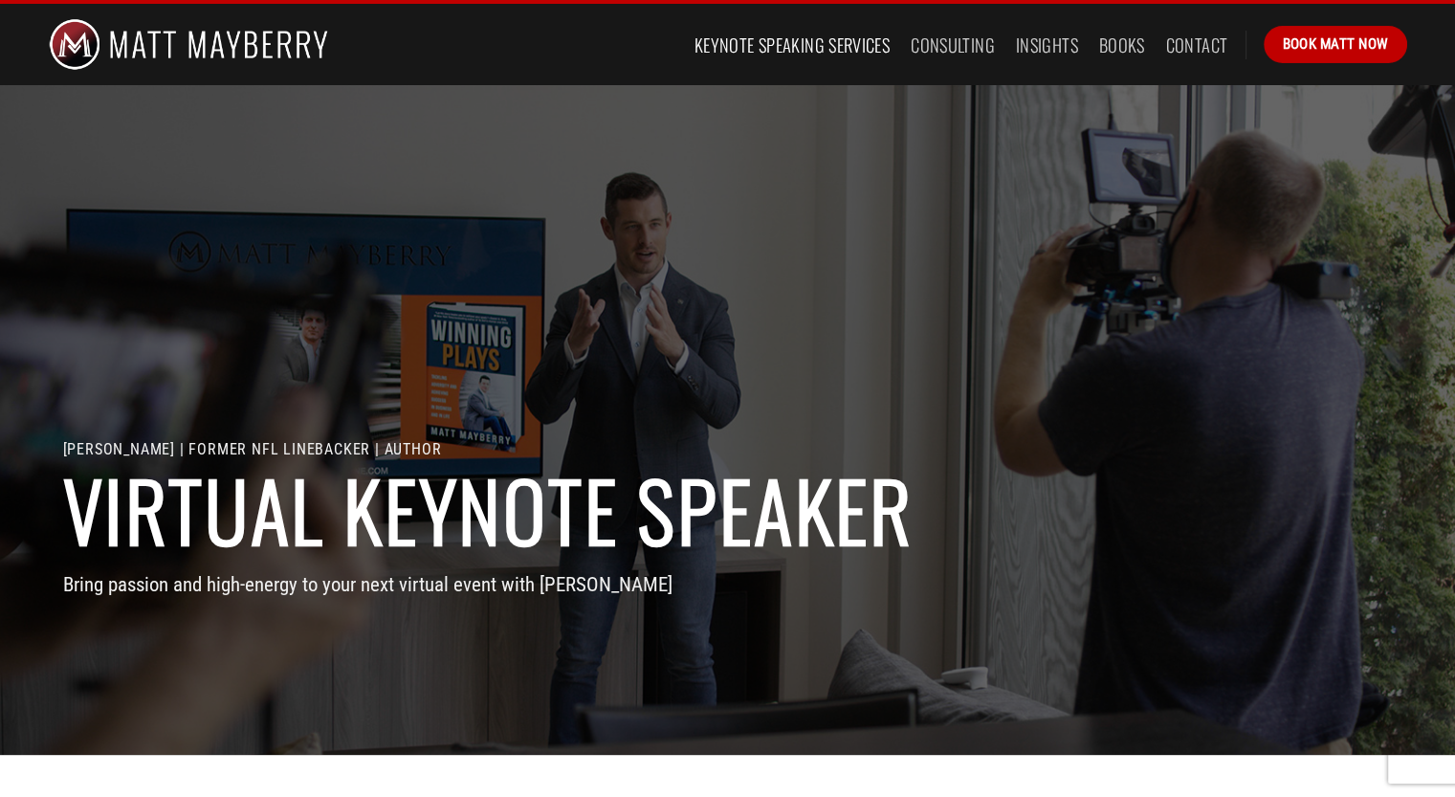
click at [842, 44] on link "Keynote Speaking Services" at bounding box center [792, 45] width 195 height 34
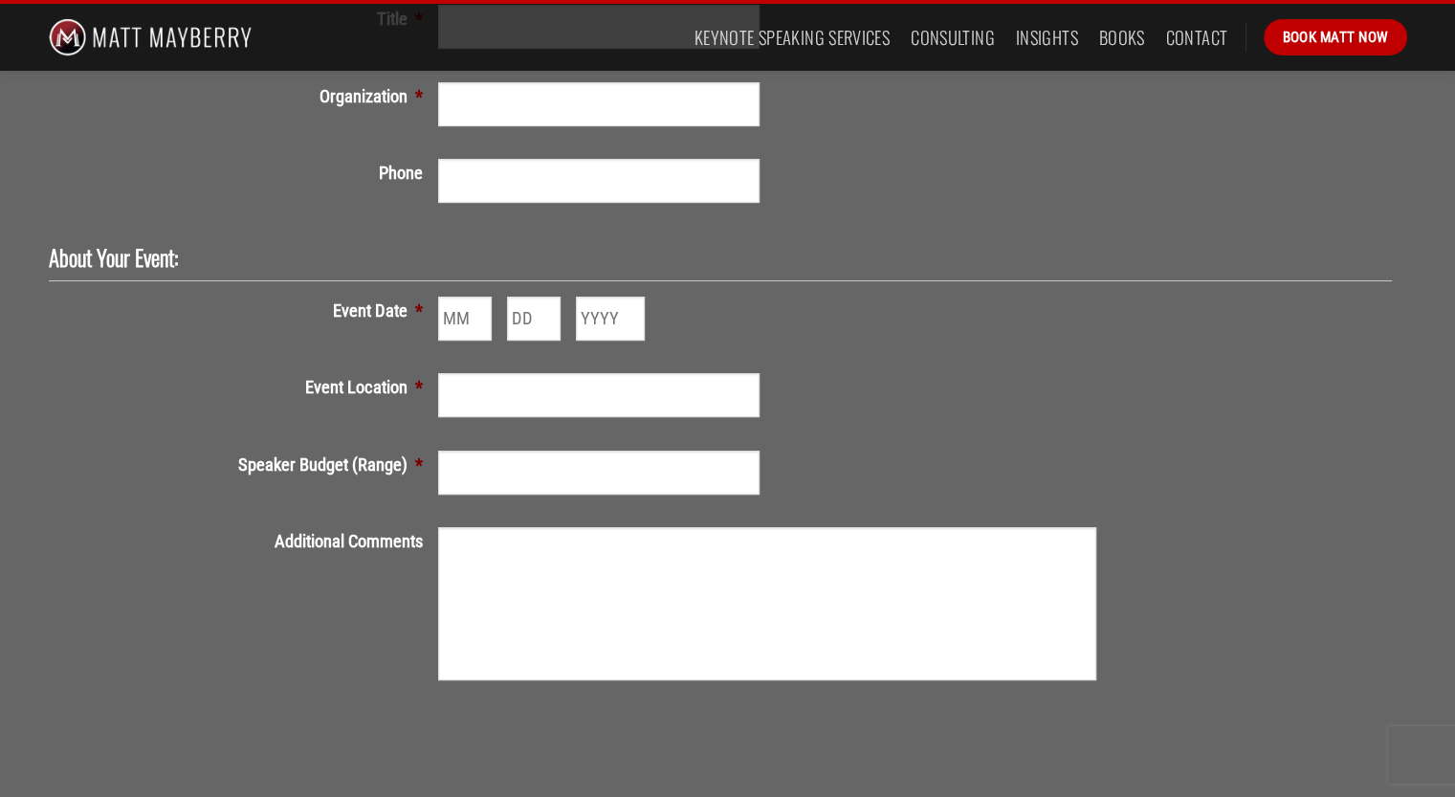
scroll to position [478, 0]
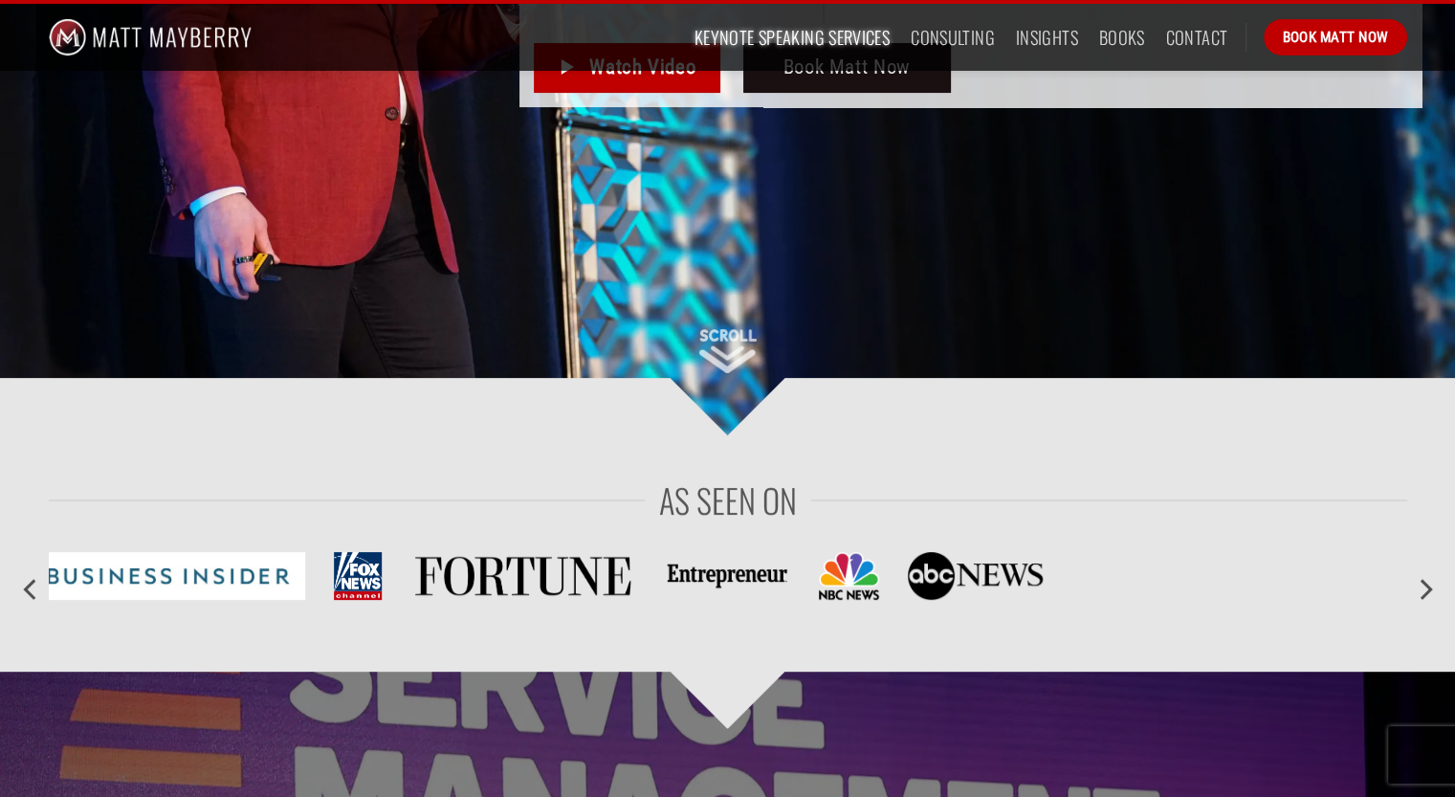
scroll to position [191, 0]
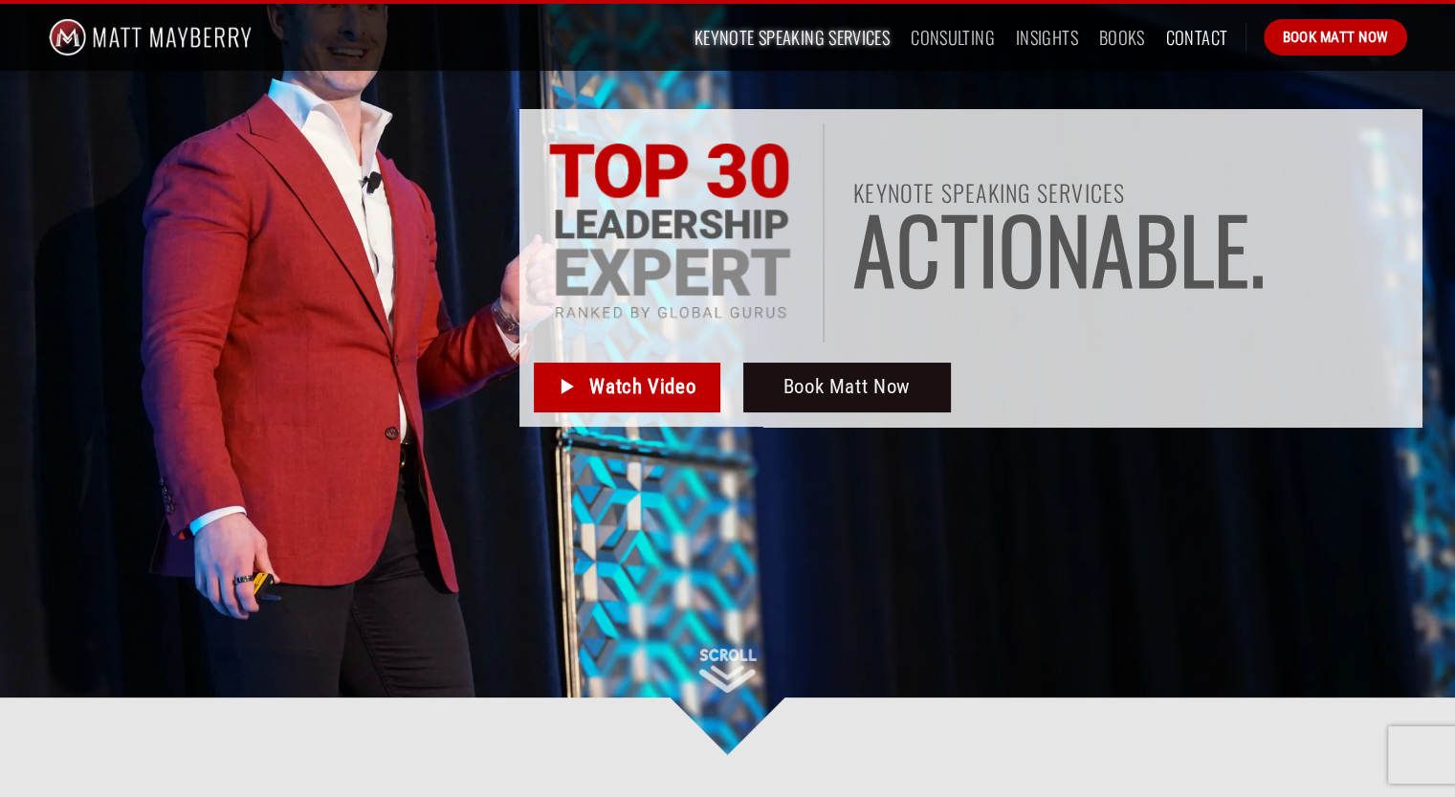
click at [1182, 35] on link "Contact" at bounding box center [1197, 37] width 62 height 34
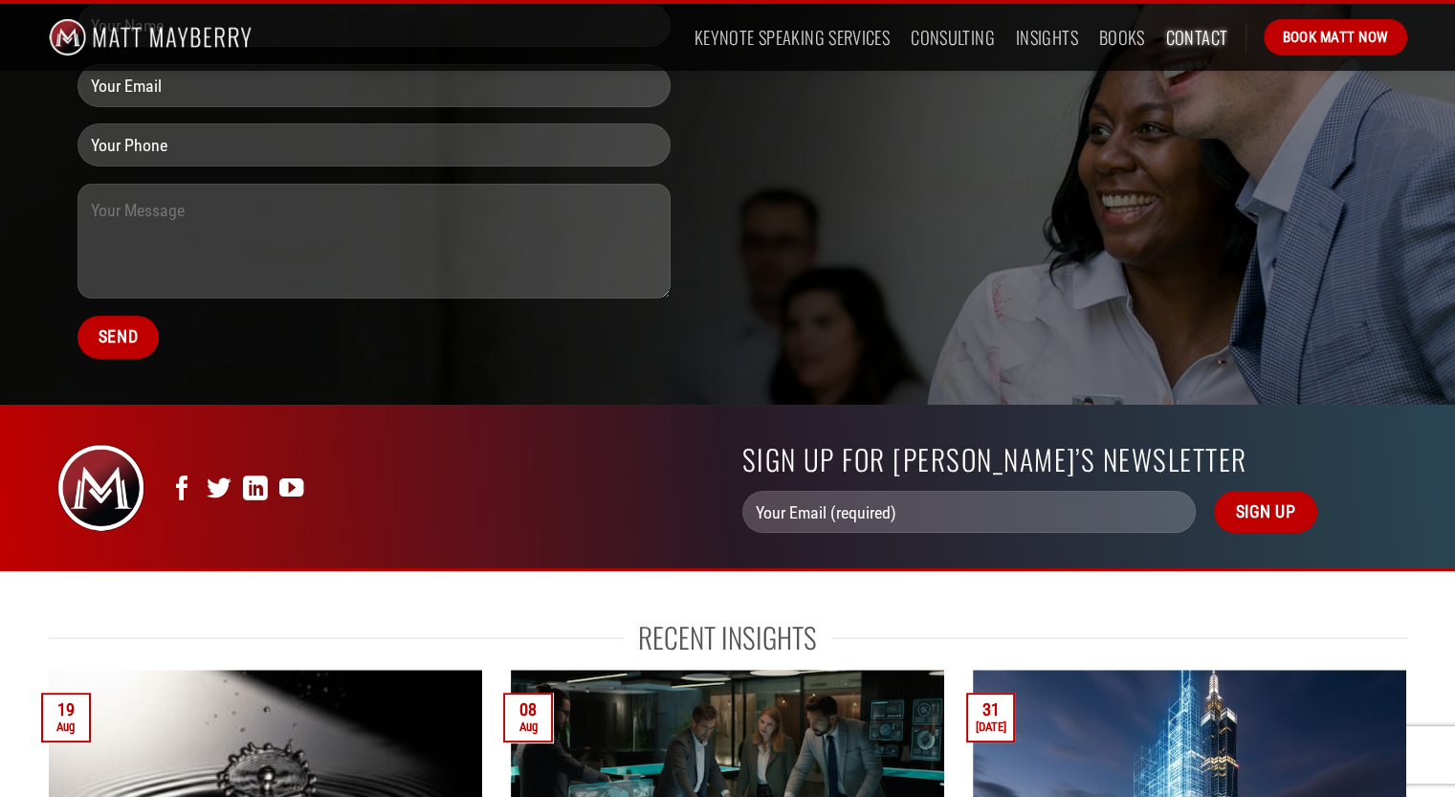
scroll to position [354, 0]
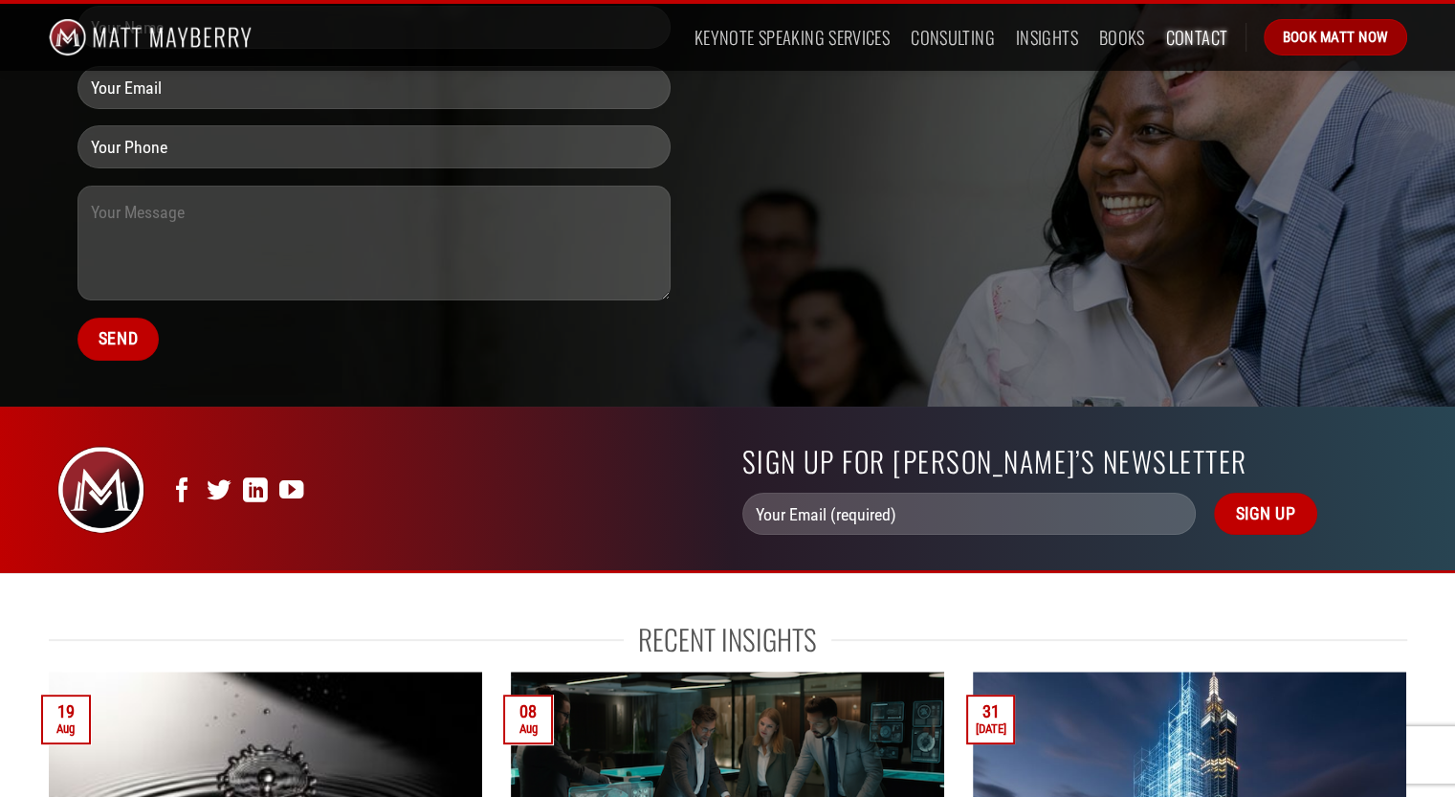
click at [1339, 49] on link "Book Matt Now" at bounding box center [1335, 37] width 143 height 36
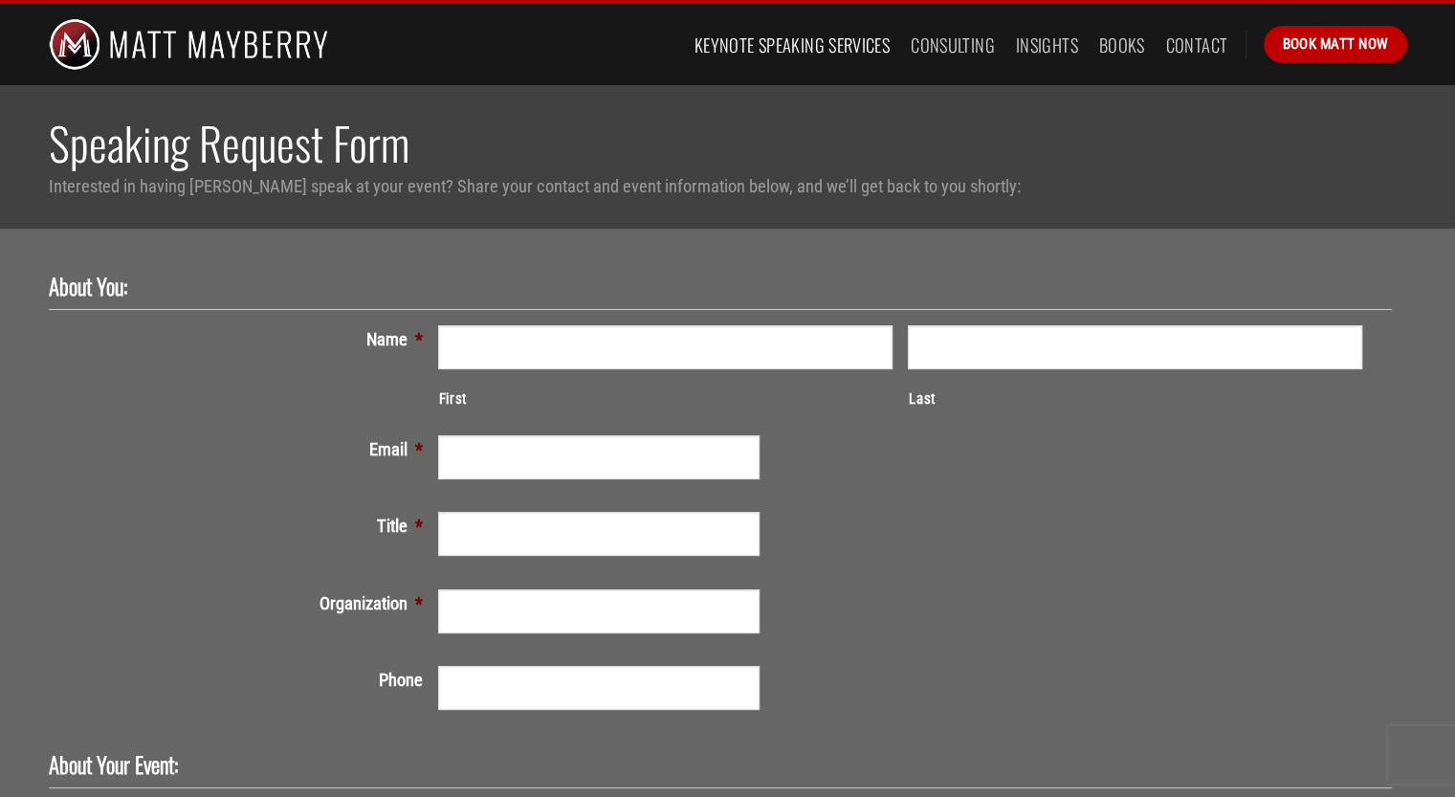
click at [813, 37] on link "Keynote Speaking Services" at bounding box center [792, 45] width 195 height 34
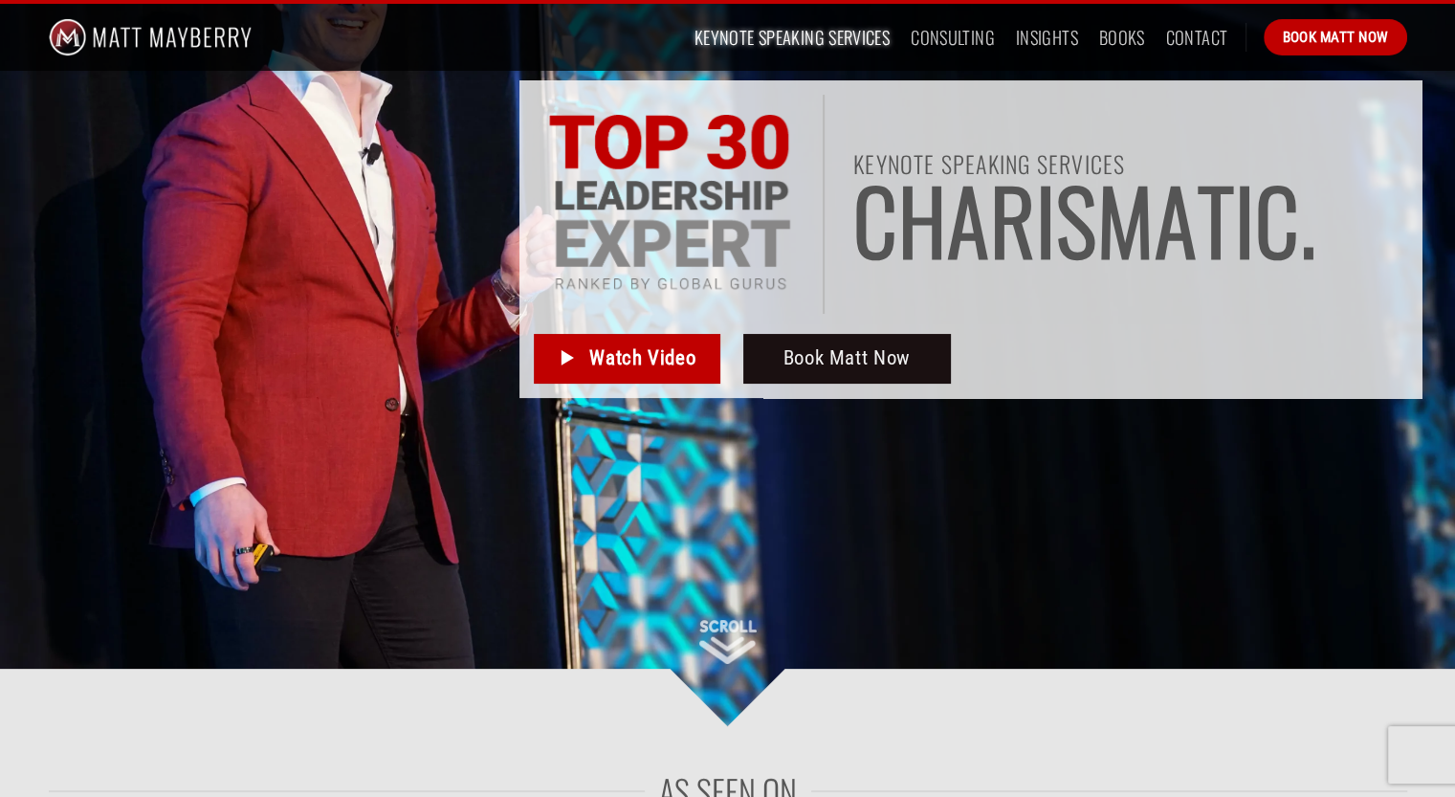
scroll to position [191, 0]
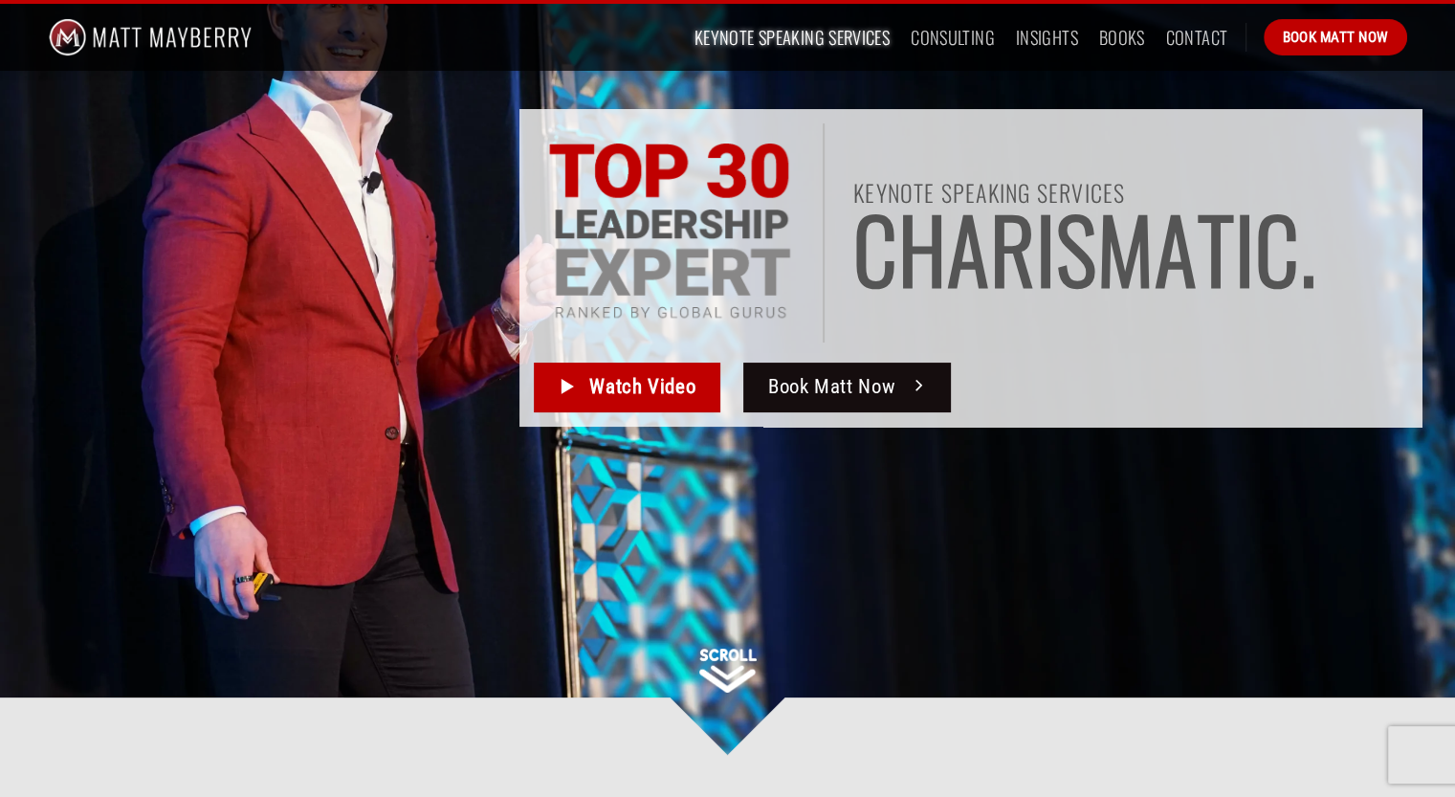
click at [869, 392] on span "Book Matt Now" at bounding box center [831, 387] width 127 height 32
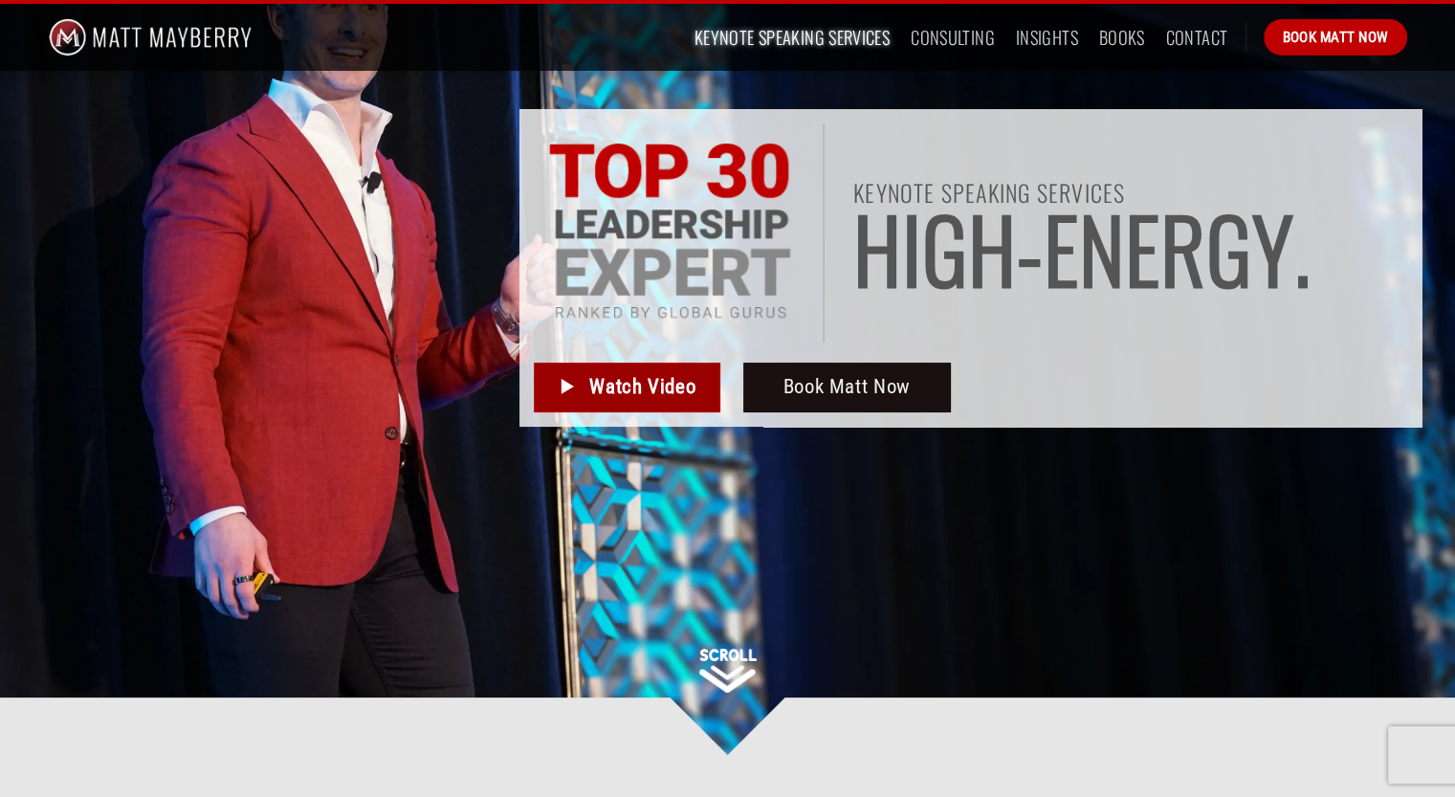
click at [656, 387] on span "Watch Video" at bounding box center [642, 387] width 106 height 32
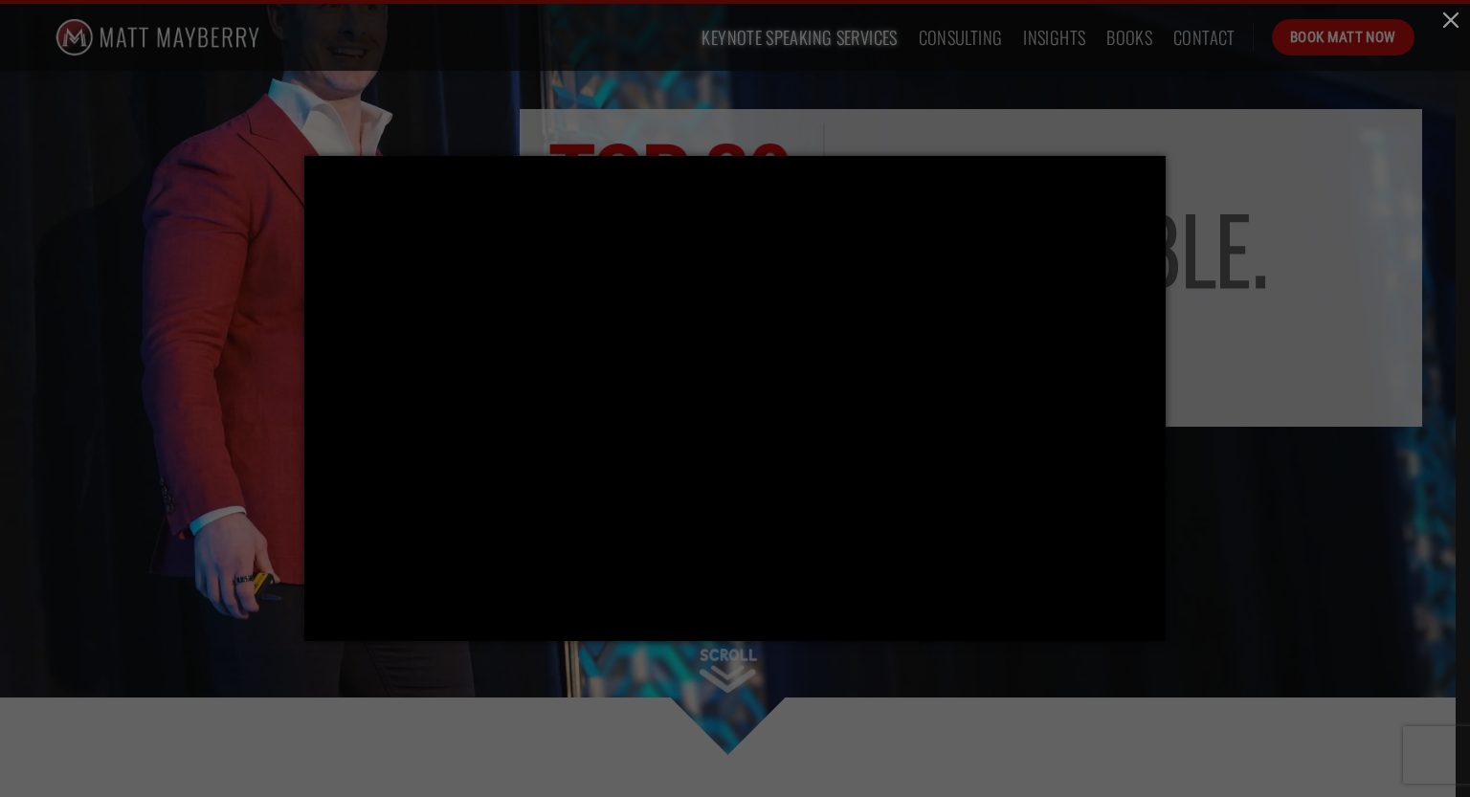
click at [1293, 324] on div at bounding box center [735, 398] width 1470 height 797
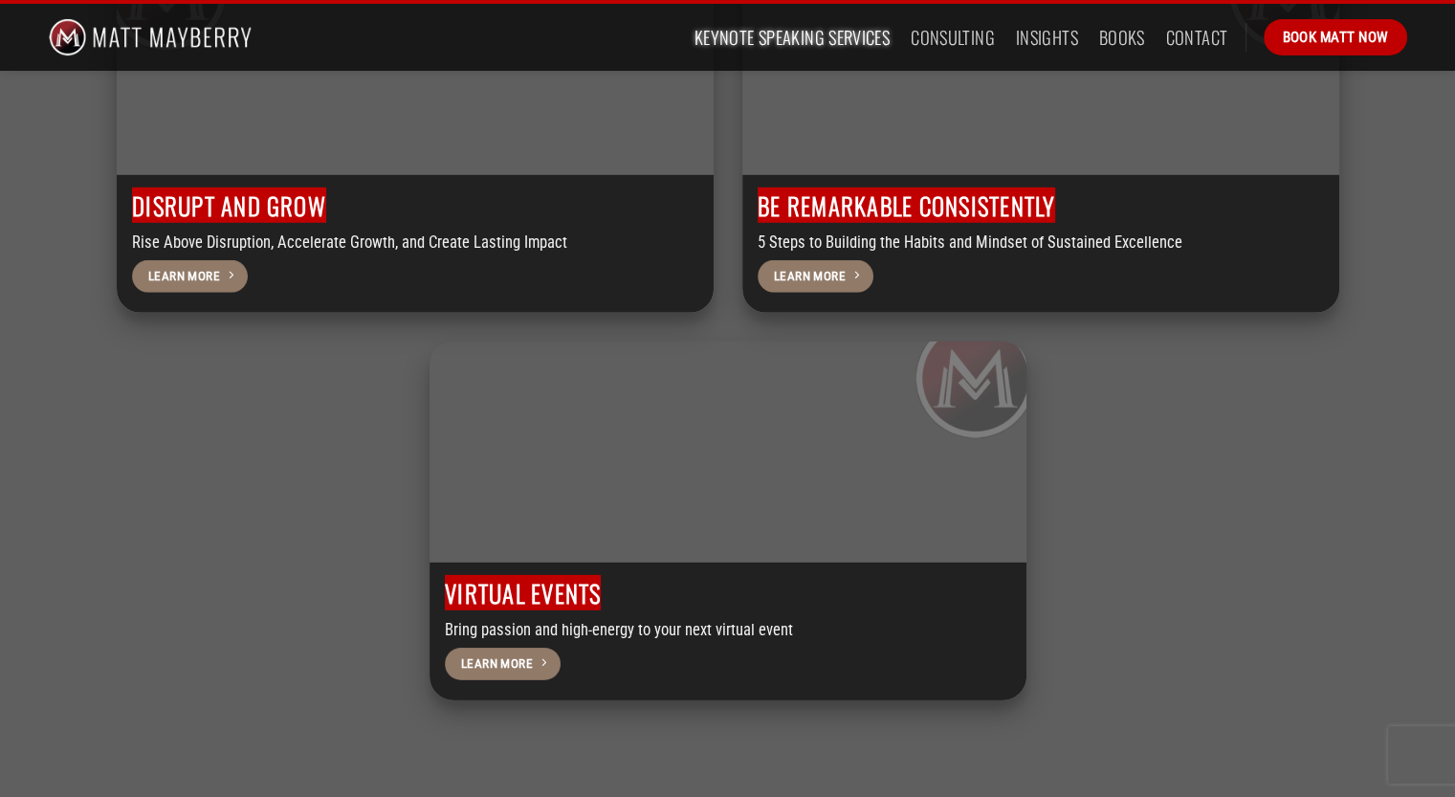
scroll to position [6079, 0]
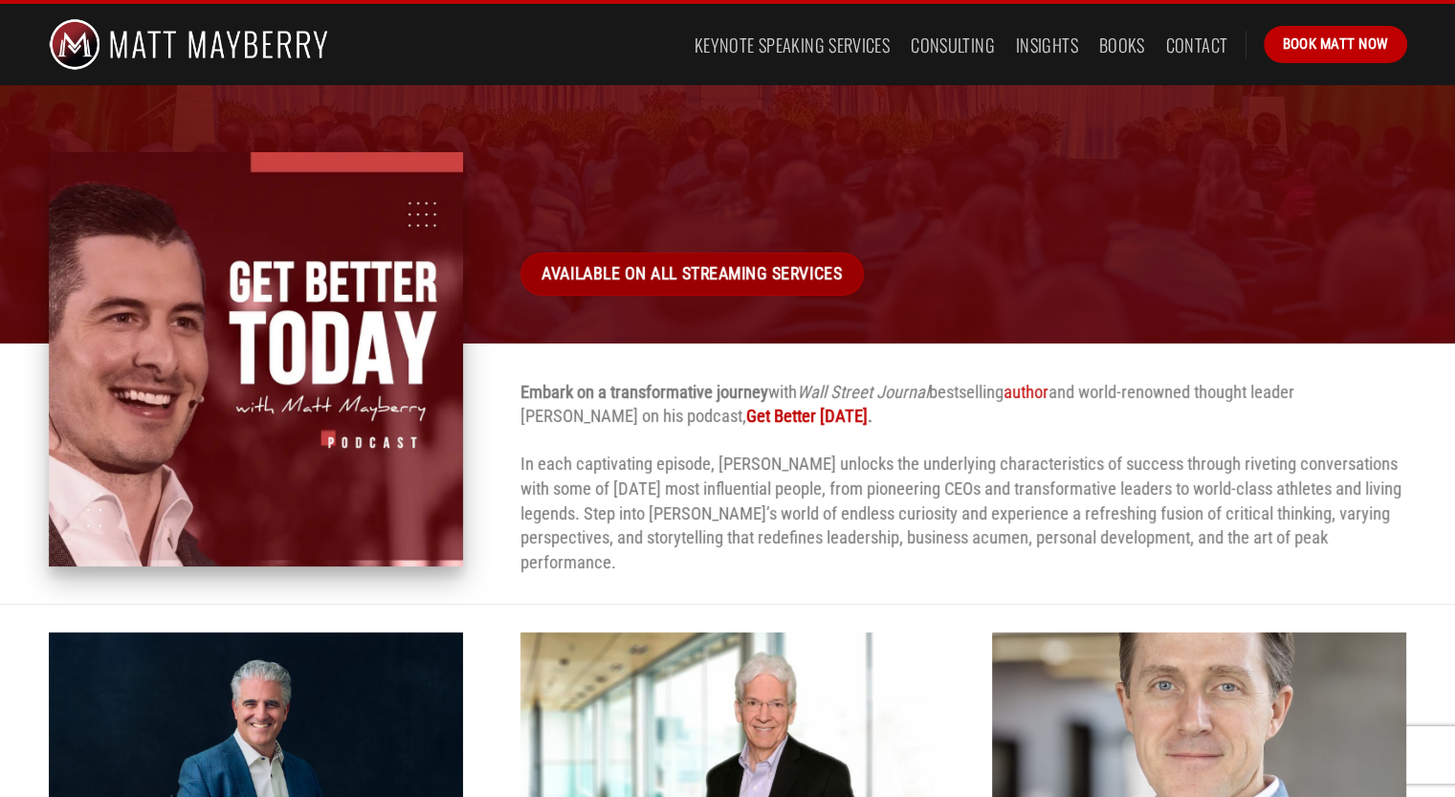
click at [748, 272] on span "Available on All Streaming Services" at bounding box center [691, 274] width 300 height 28
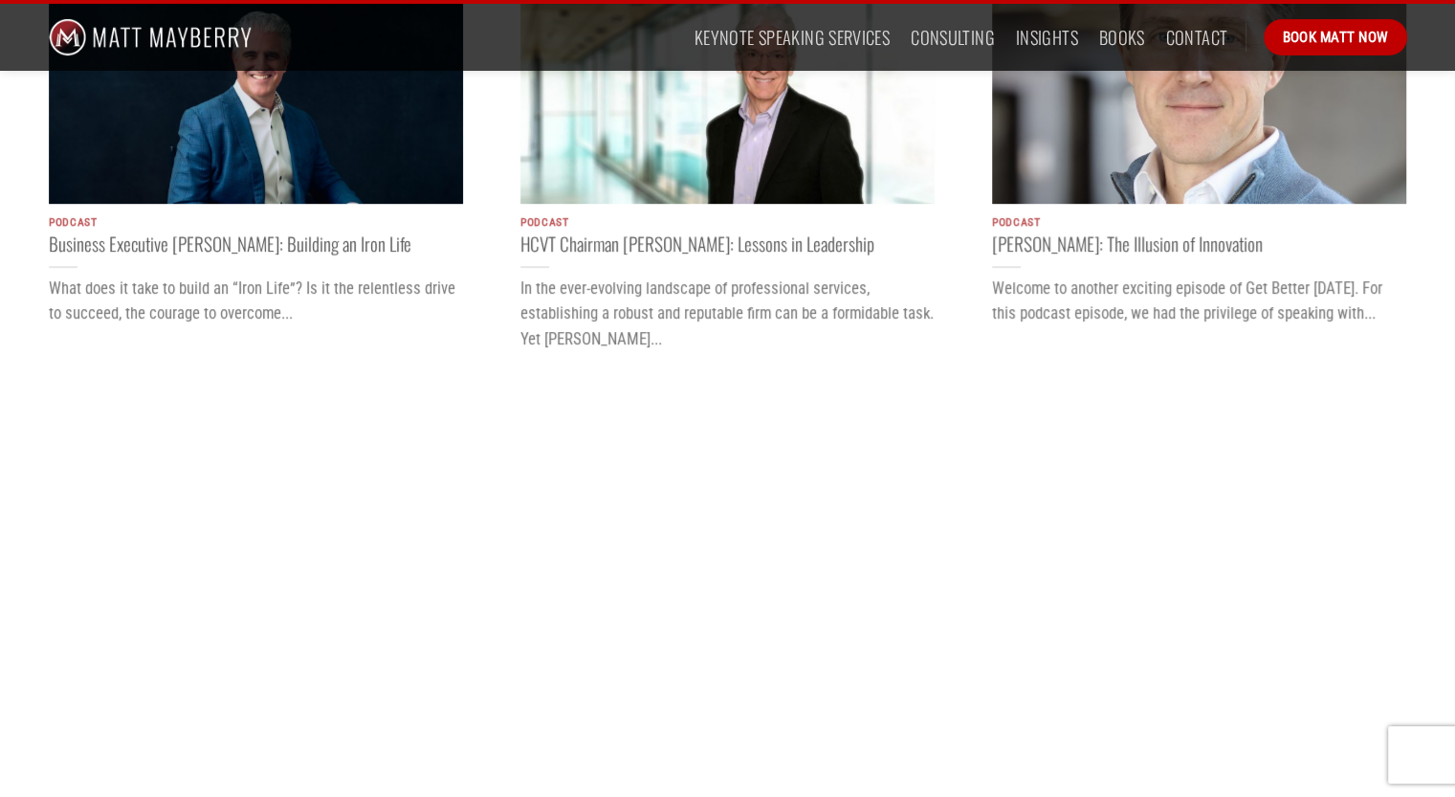
scroll to position [670, 0]
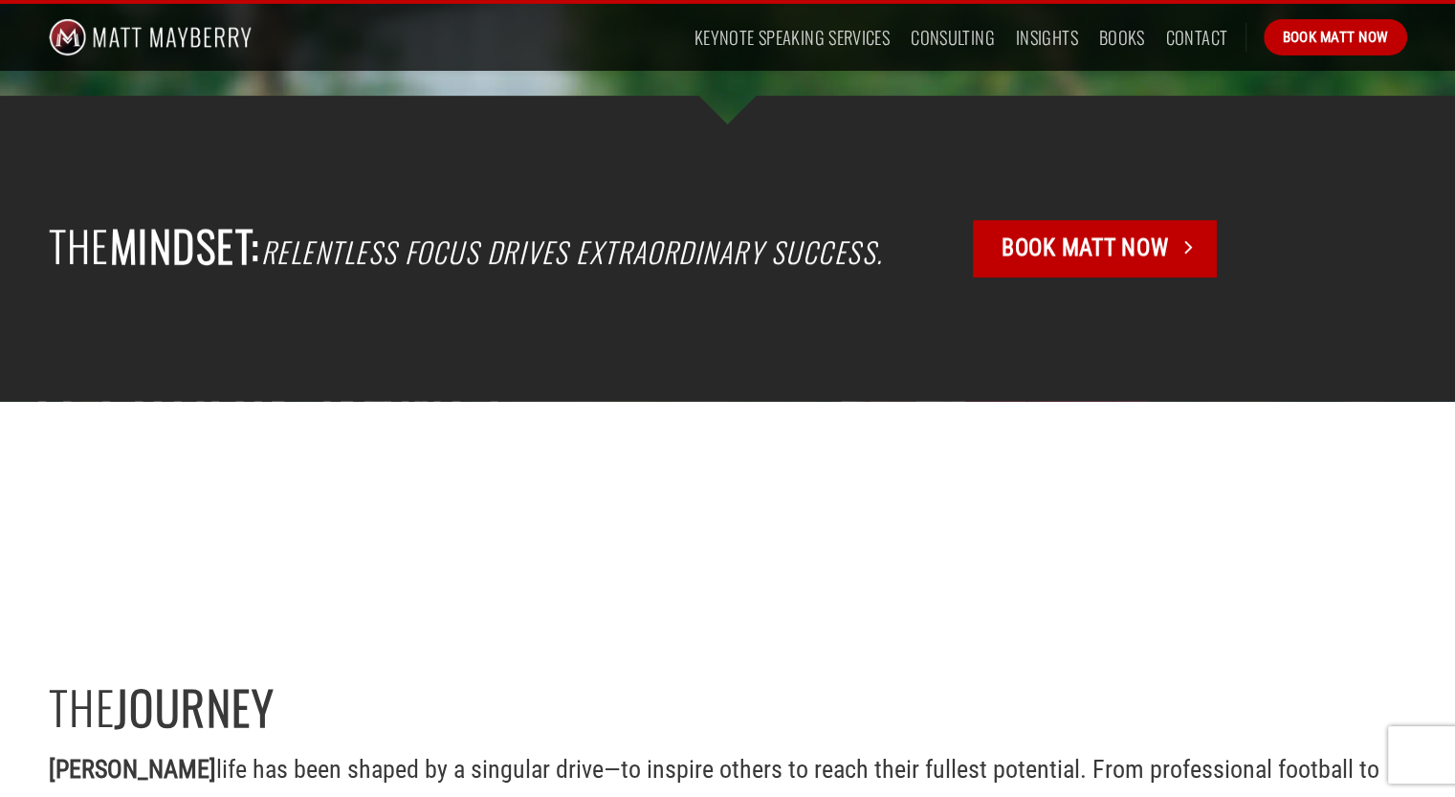
scroll to position [670, 0]
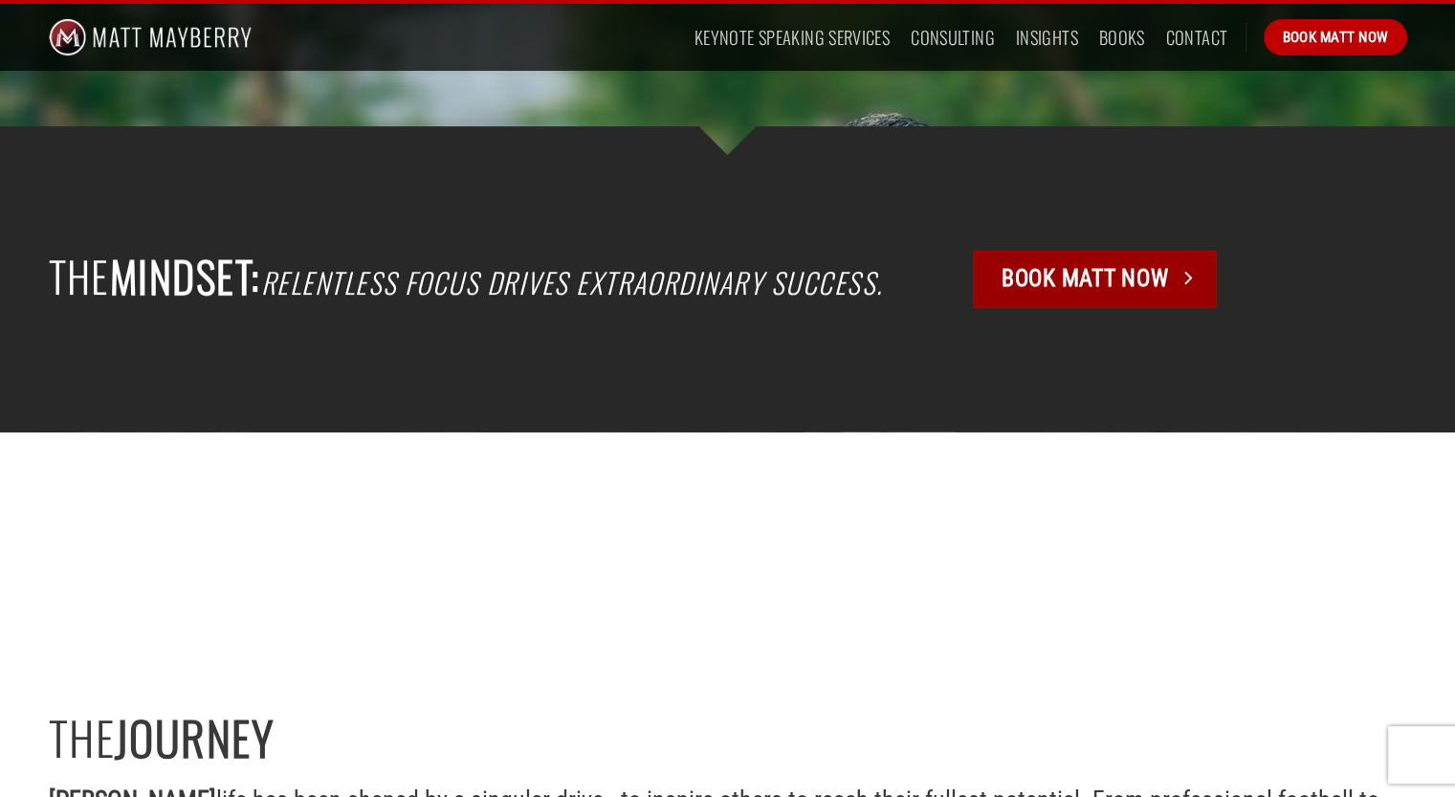
click at [1122, 272] on span "Book Matt Now" at bounding box center [1085, 278] width 166 height 36
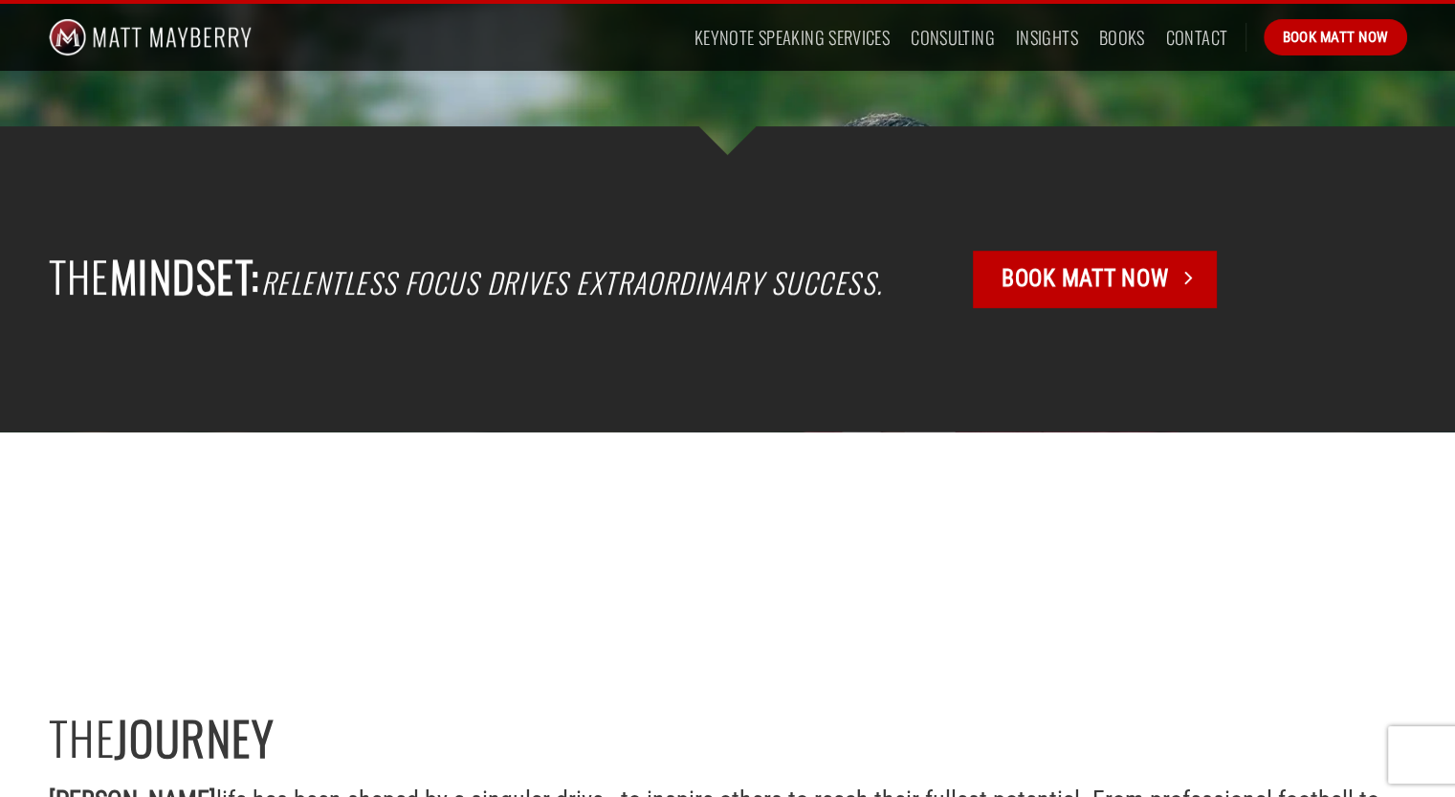
click at [59, 34] on img at bounding box center [151, 37] width 204 height 67
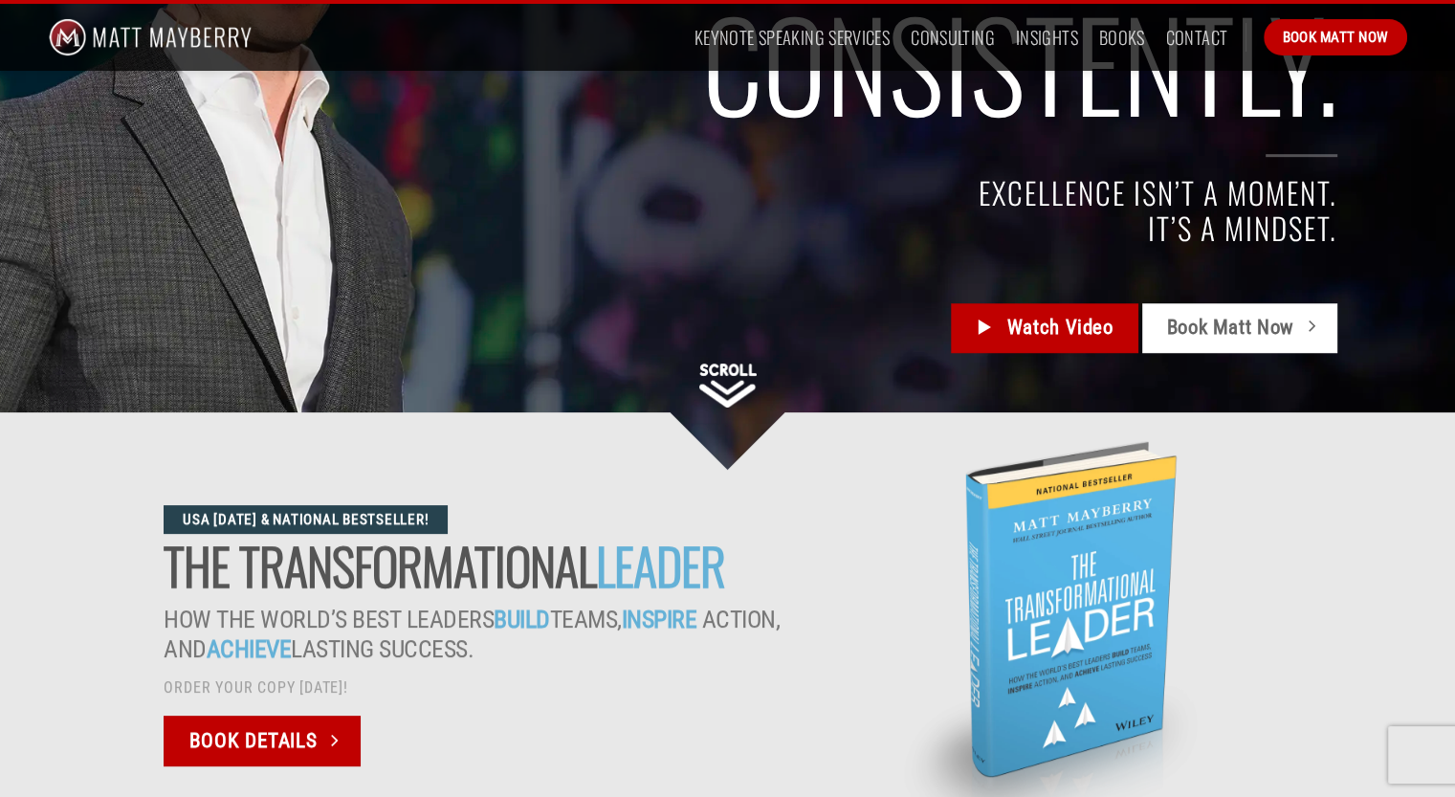
scroll to position [383, 0]
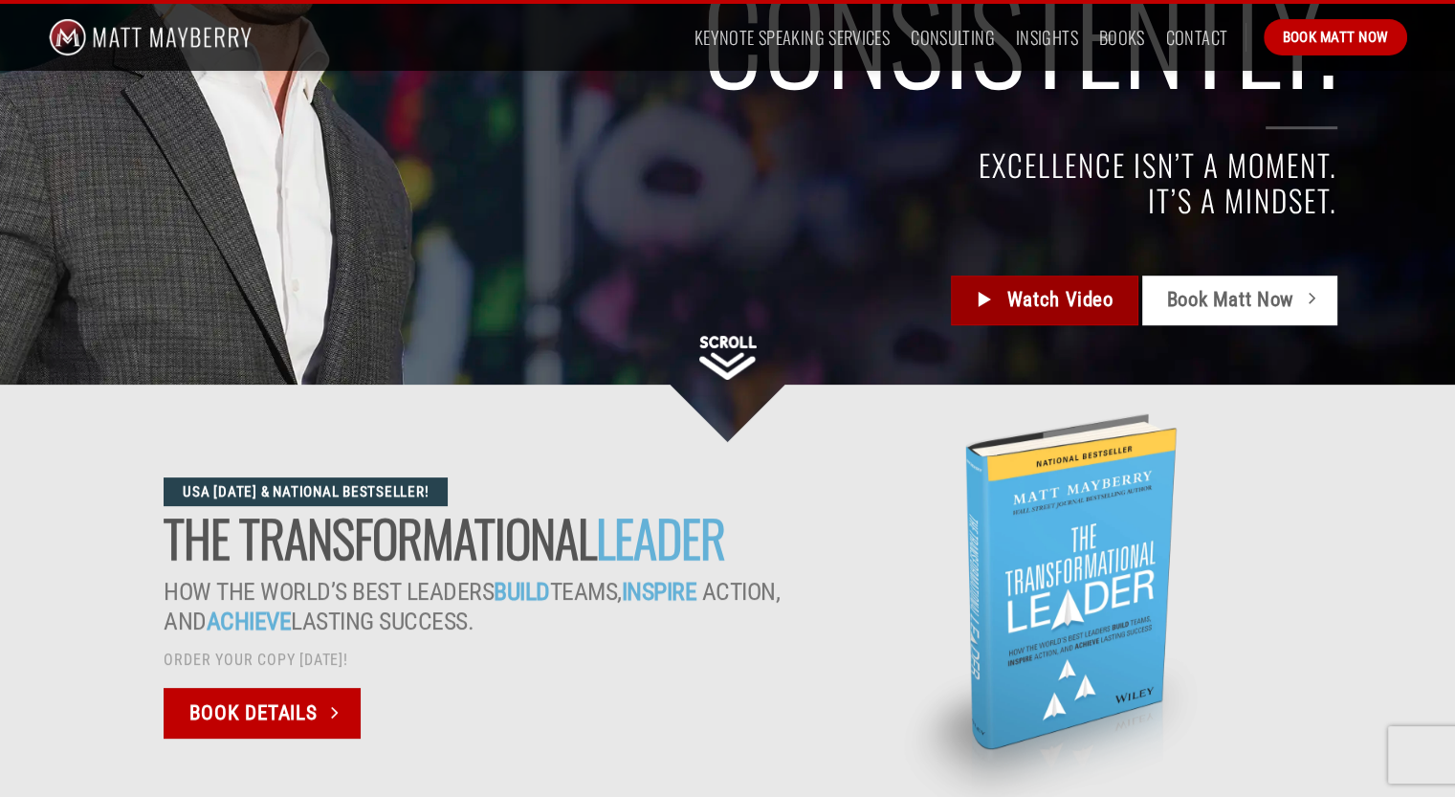
click at [1011, 296] on span "Watch Video" at bounding box center [1060, 300] width 106 height 32
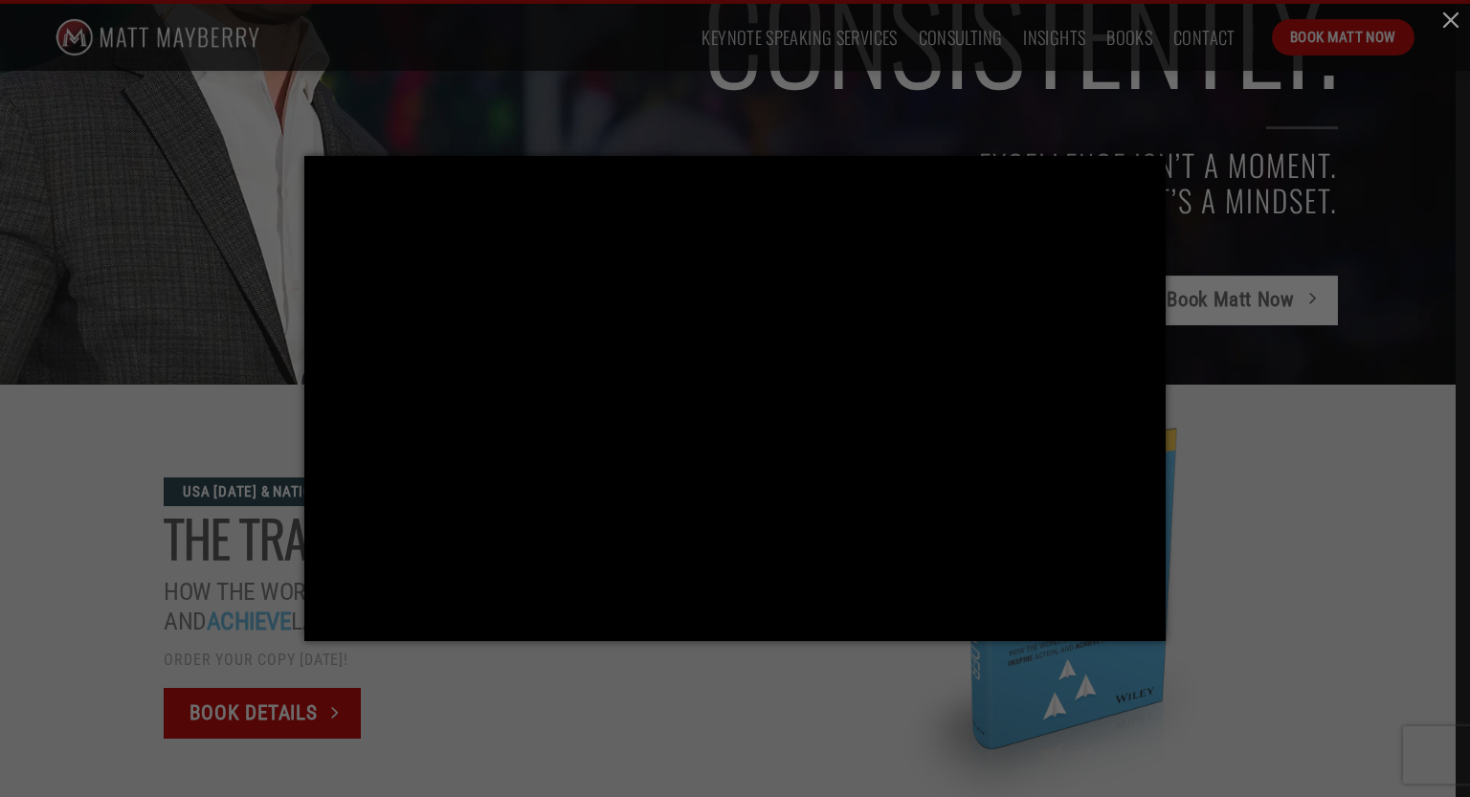
click at [1451, 475] on div at bounding box center [735, 398] width 1470 height 797
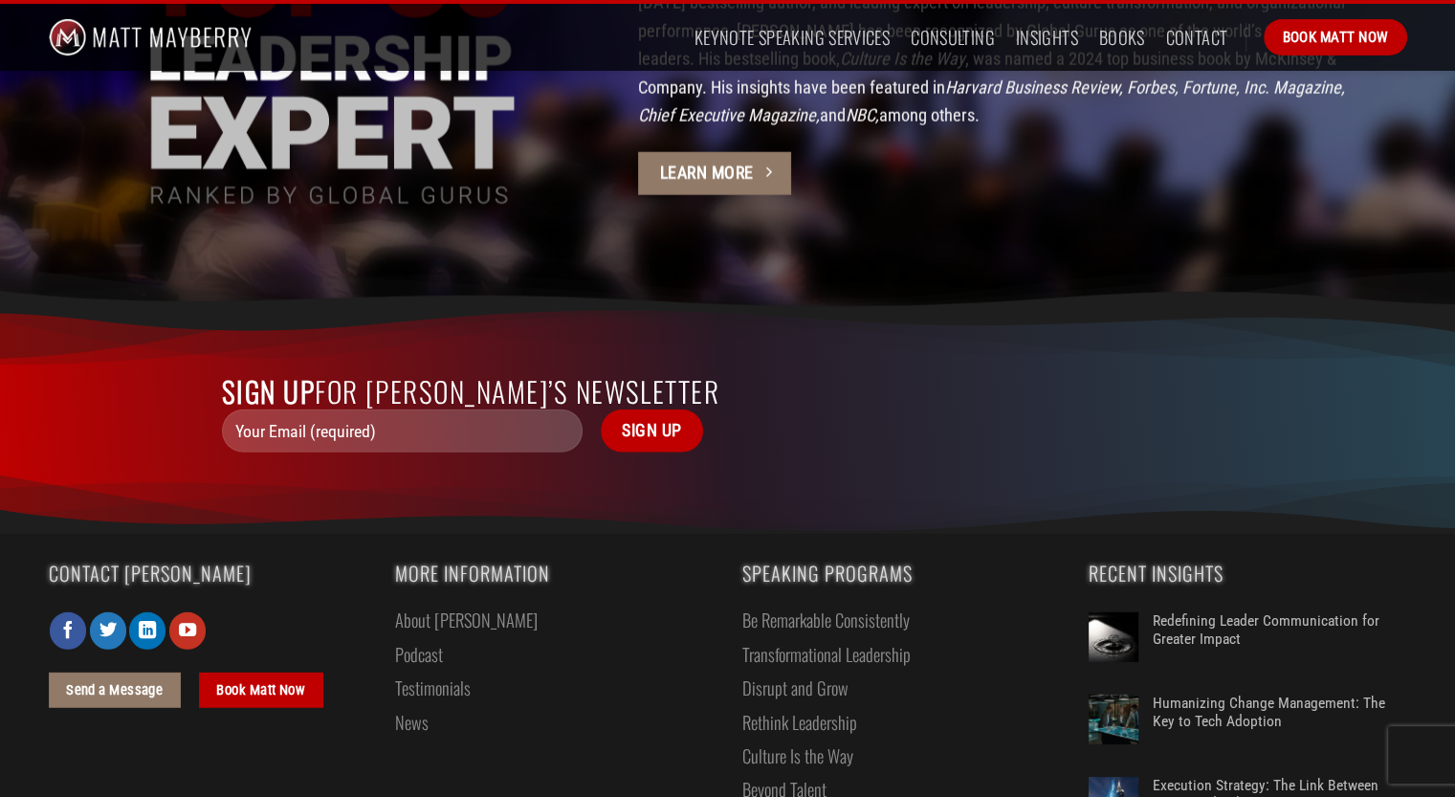
scroll to position [5221, 0]
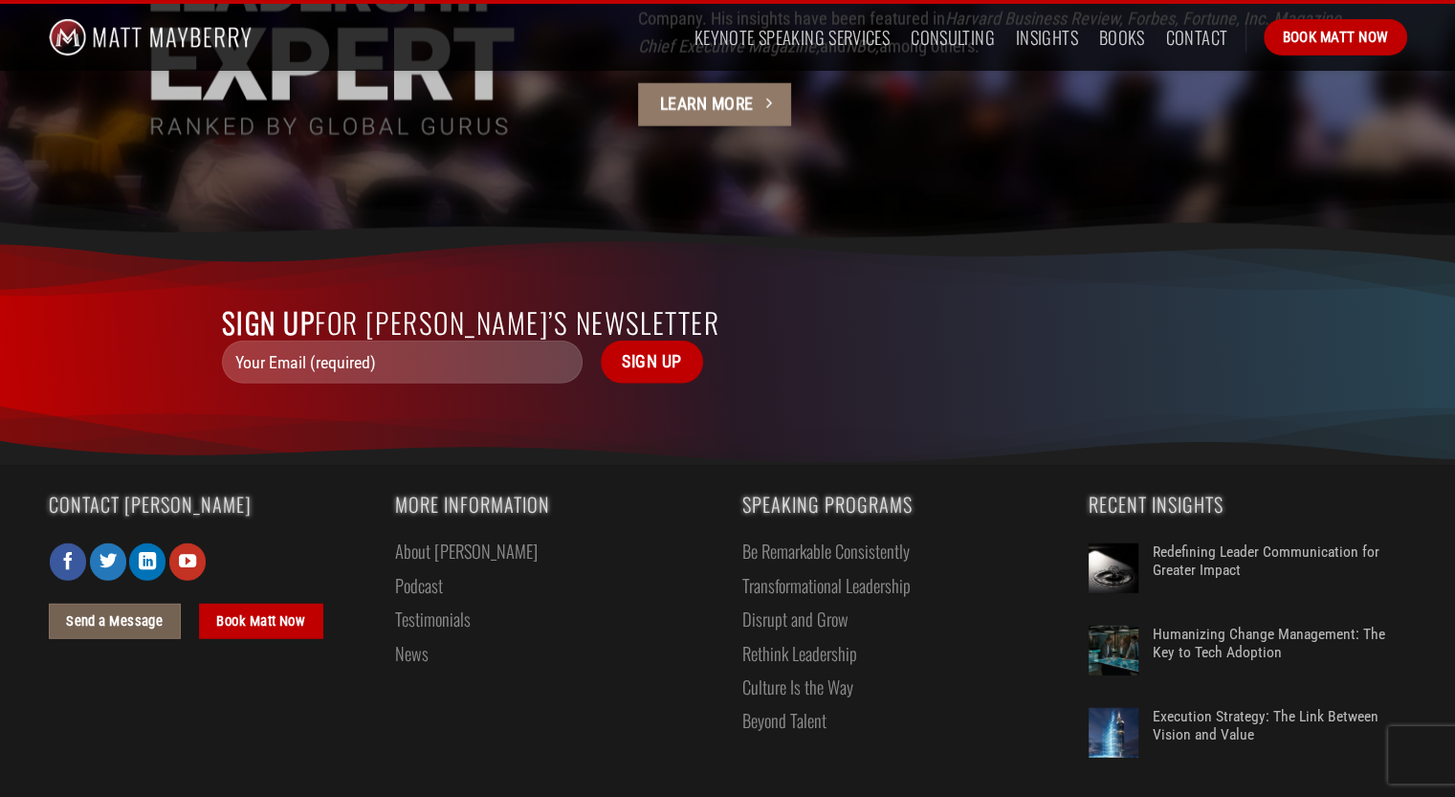
click at [151, 609] on span "Send a Message" at bounding box center [114, 620] width 97 height 23
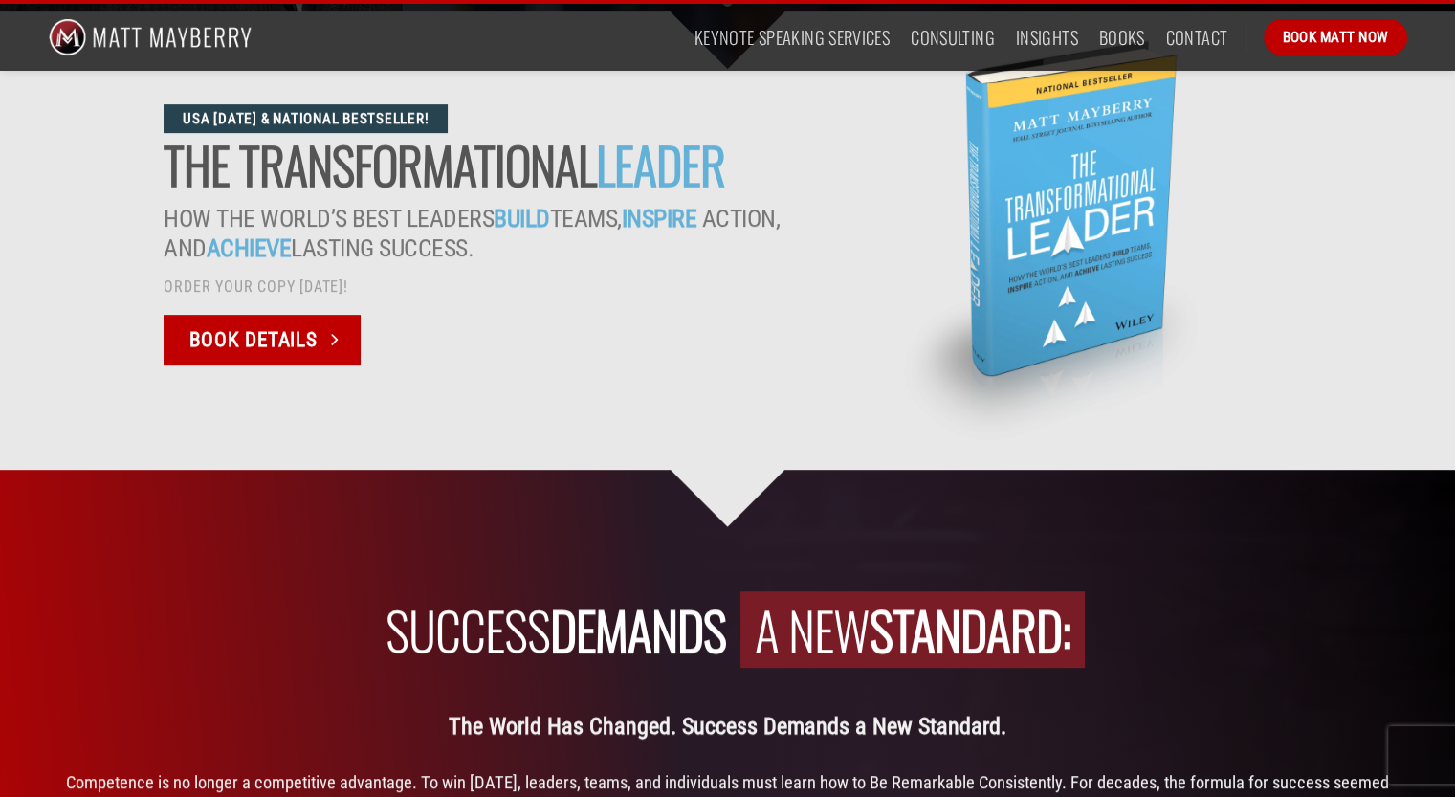
scroll to position [765, 0]
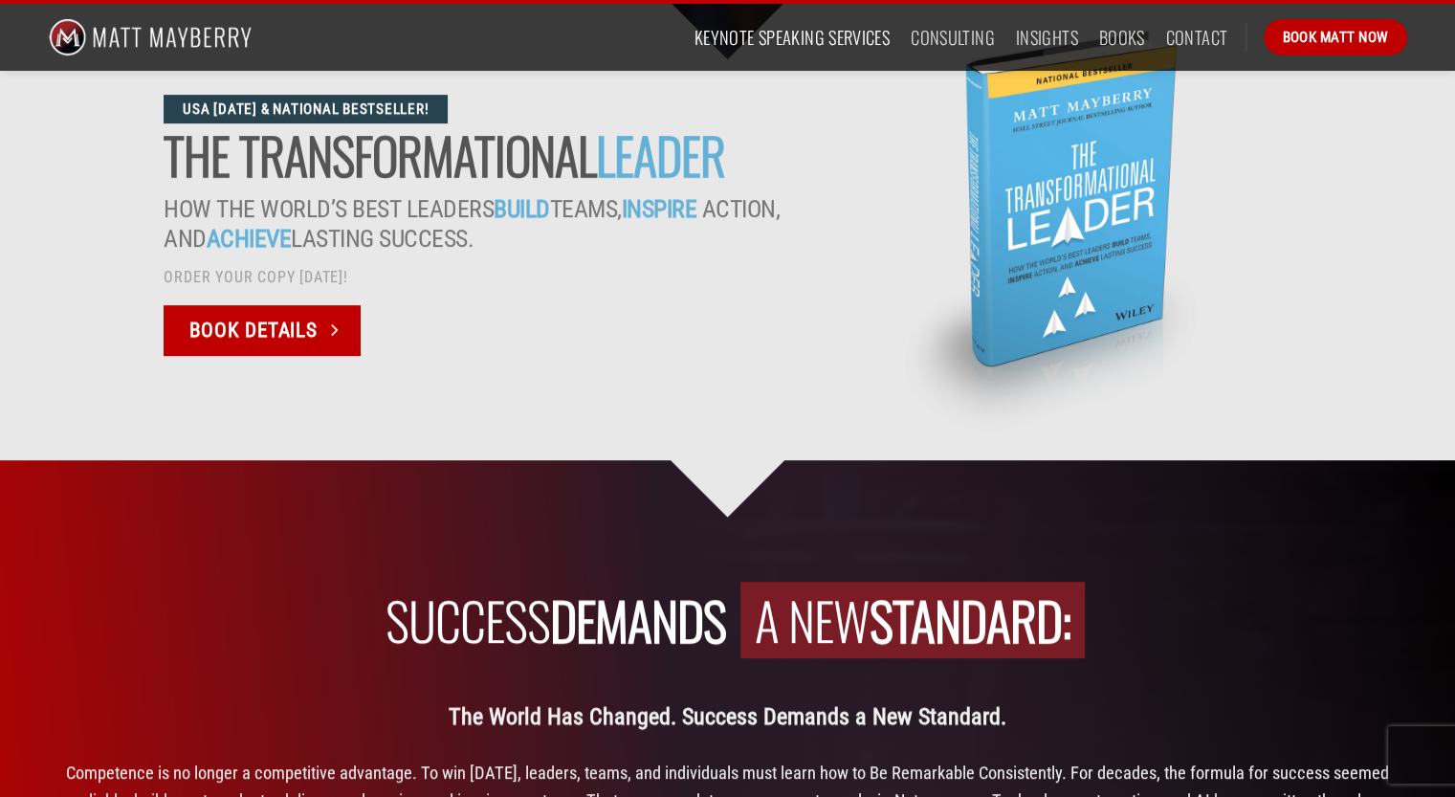
click at [815, 36] on link "Keynote Speaking Services" at bounding box center [792, 37] width 195 height 34
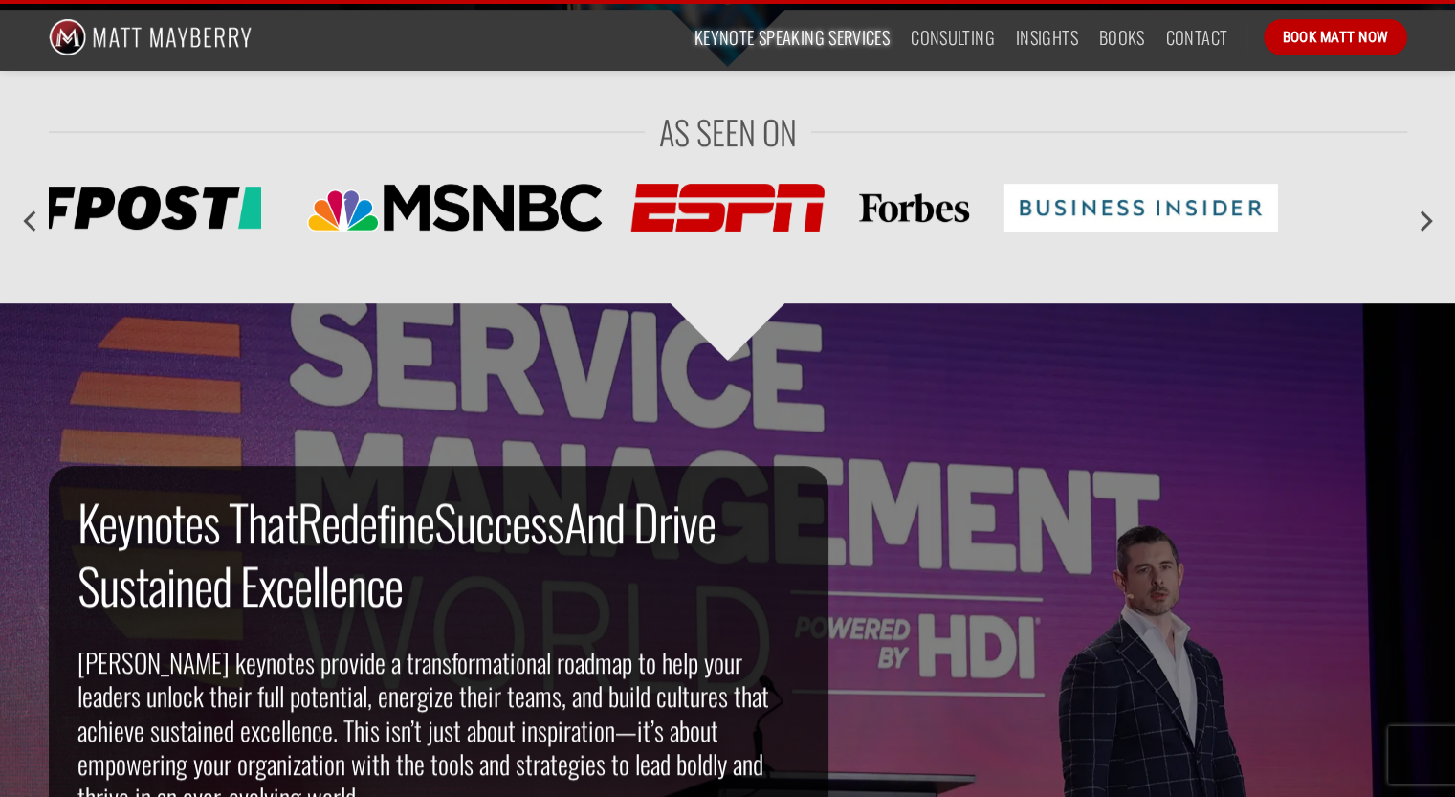
scroll to position [1244, 0]
